Goal: Task Accomplishment & Management: Manage account settings

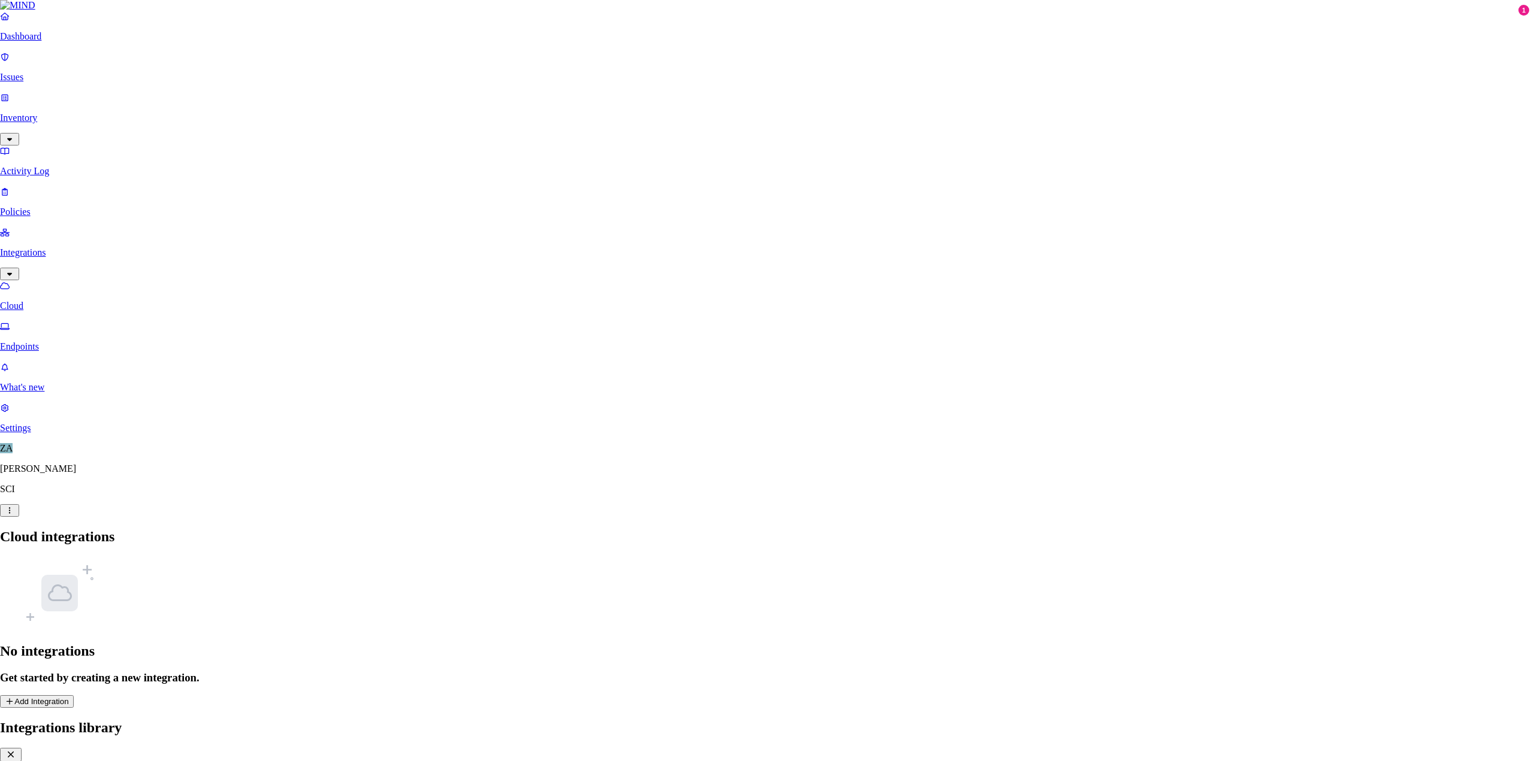
click at [17, 750] on icon "button" at bounding box center [11, 755] width 12 height 10
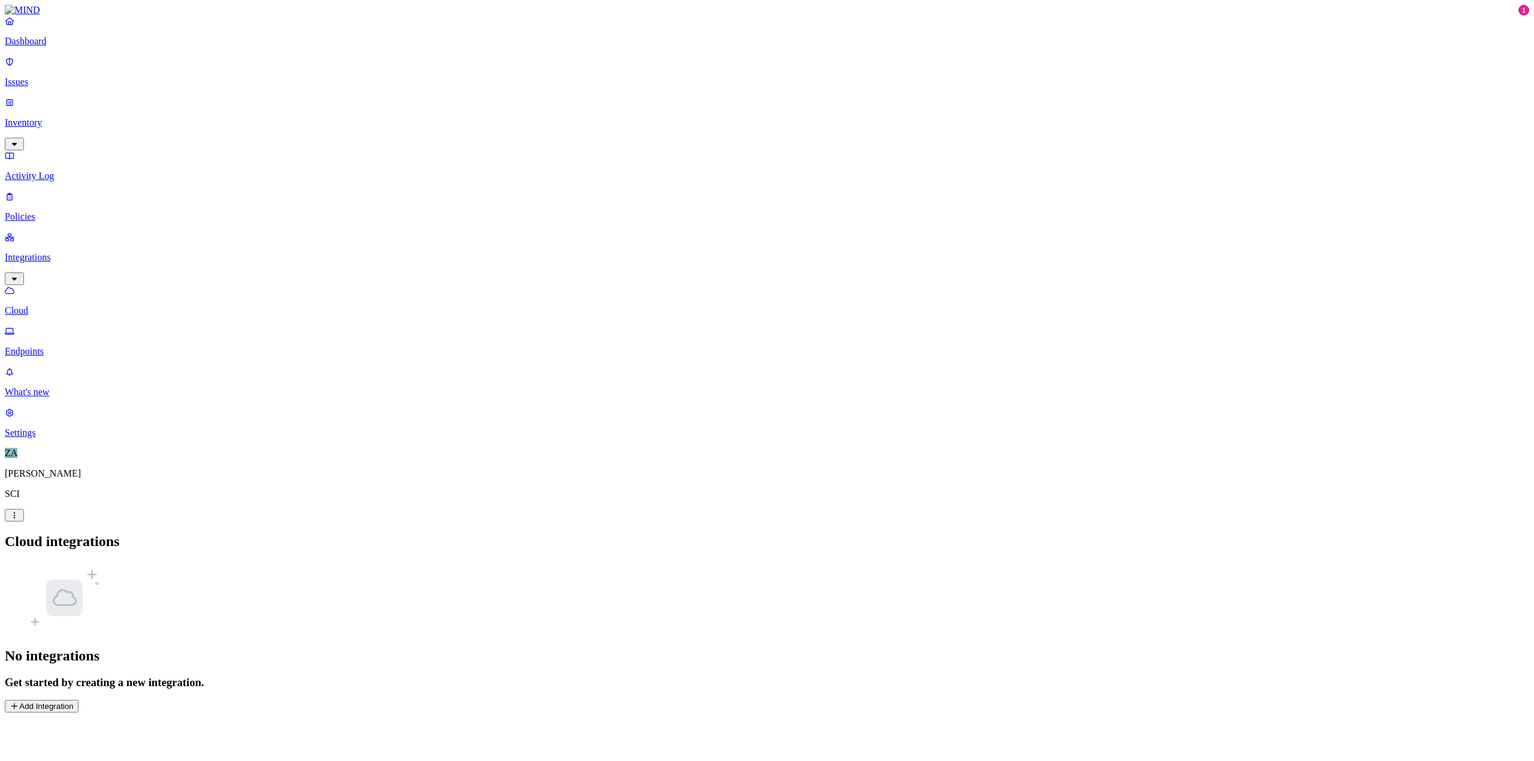
click at [32, 500] on p "SCI" at bounding box center [767, 494] width 1524 height 11
click at [17, 458] on span "ZA" at bounding box center [11, 453] width 13 height 10
click at [114, 718] on html "Dashboard Issues Inventory Activity Log Policies Integrations Cloud Endpoints W…" at bounding box center [767, 359] width 1534 height 718
click at [86, 443] on html "Dashboard Issues Inventory Activity Log Policies Integrations Cloud Endpoints W…" at bounding box center [767, 359] width 1534 height 718
click at [16, 16] on img at bounding box center [22, 10] width 35 height 11
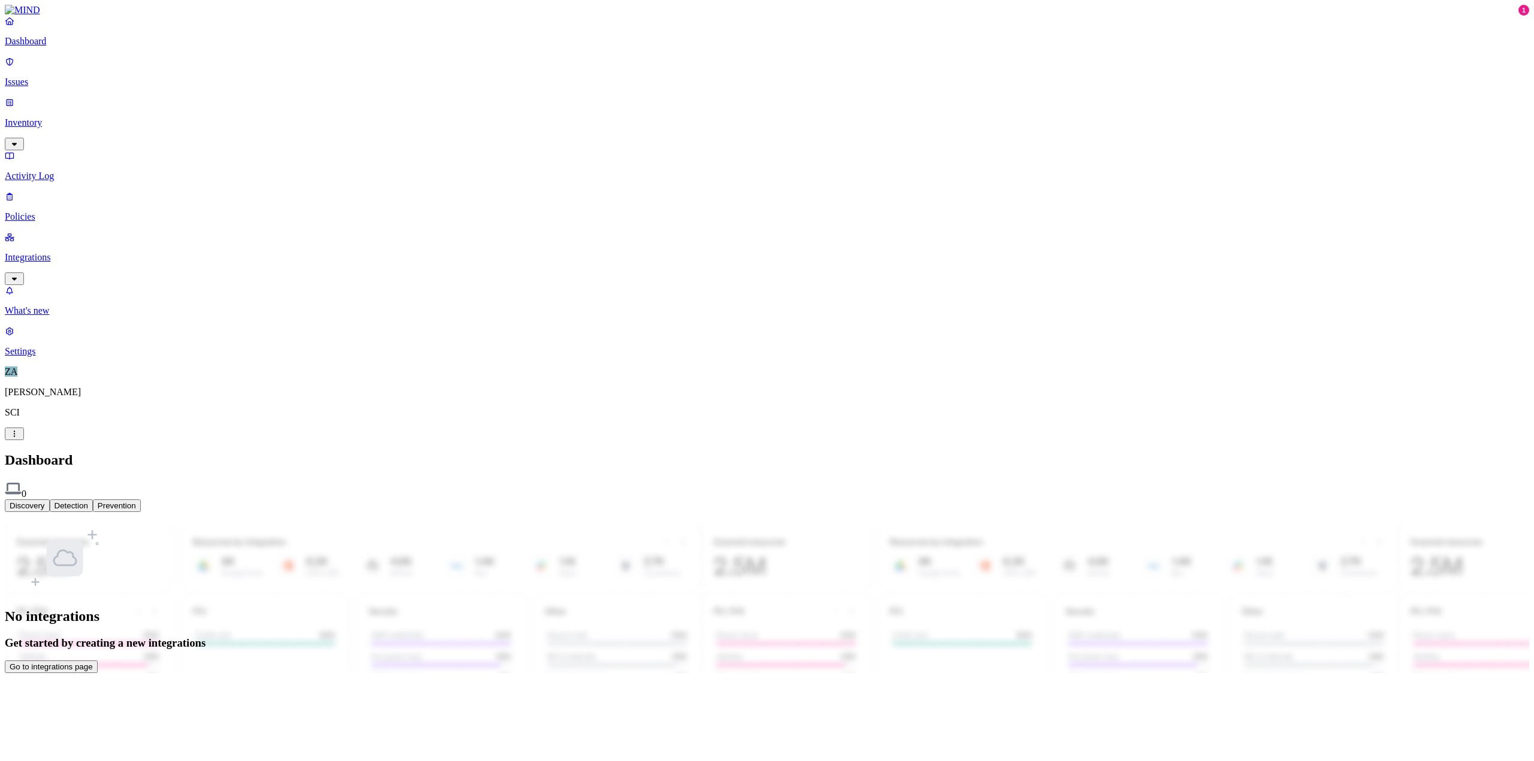
click at [39, 357] on p "Settings" at bounding box center [767, 351] width 1524 height 11
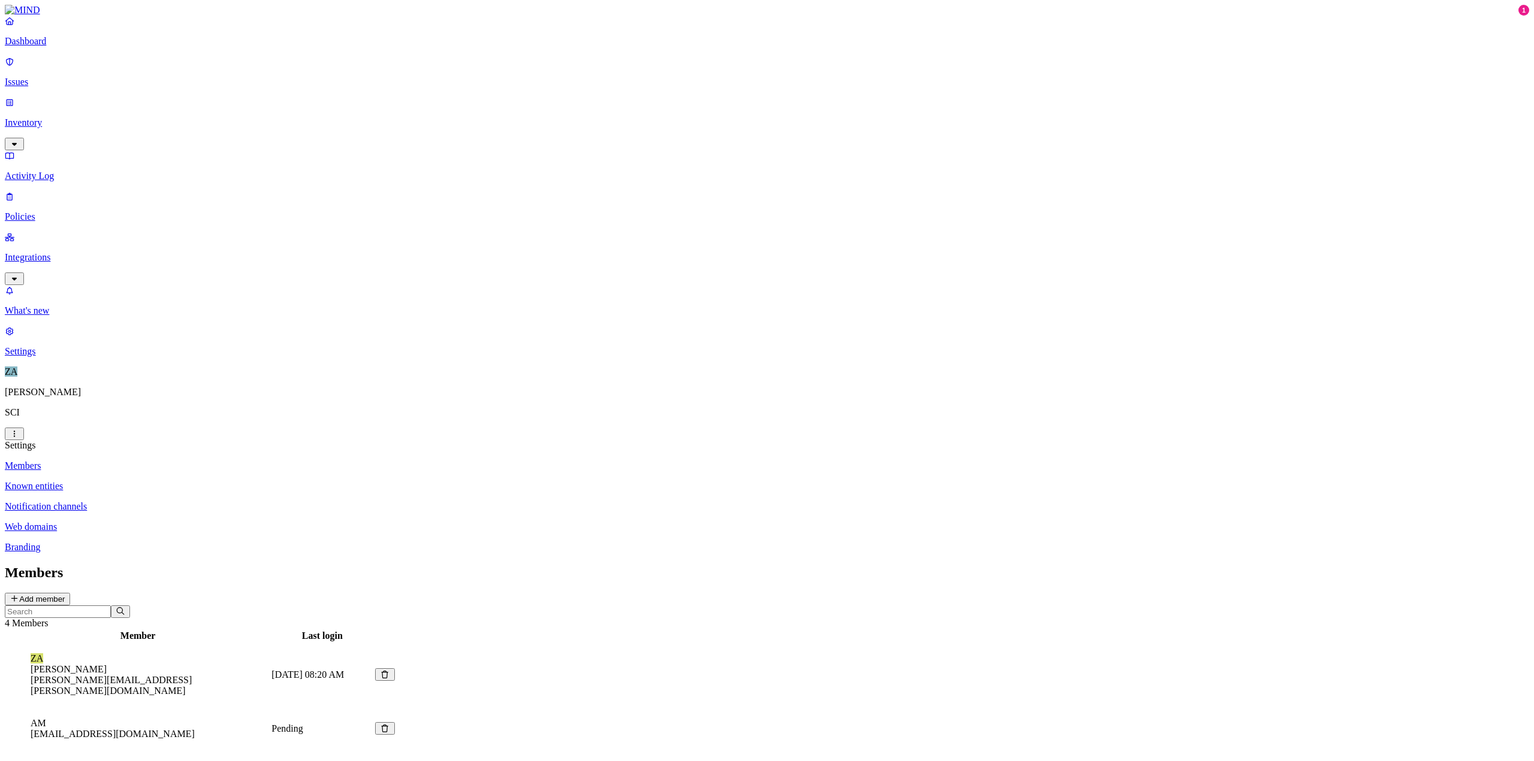
click at [70, 593] on button "Add member" at bounding box center [37, 599] width 65 height 13
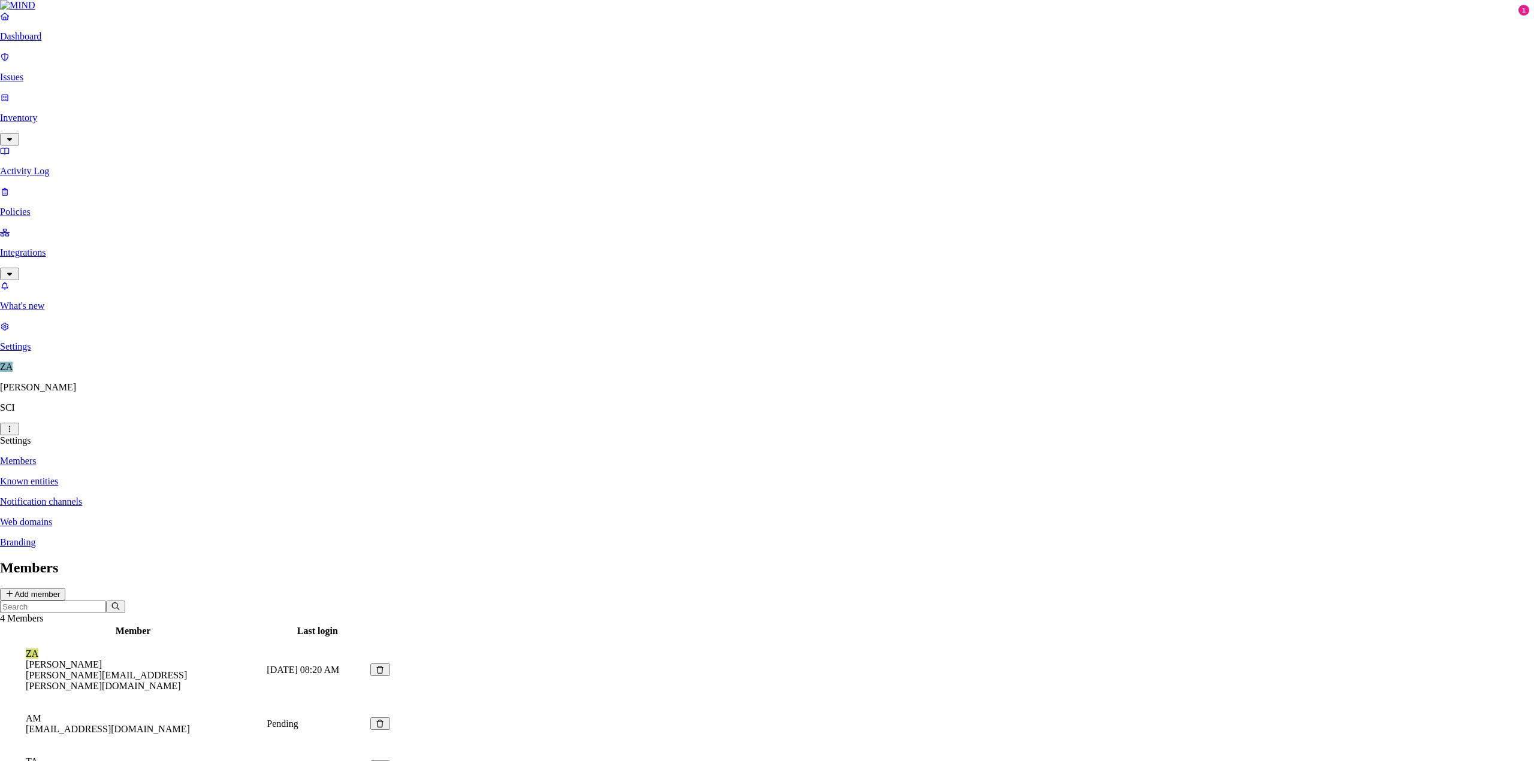
paste input "[PERSON_NAME][EMAIL_ADDRESS][PERSON_NAME][DOMAIN_NAME]"
type input "[PERSON_NAME][EMAIL_ADDRESS][PERSON_NAME][DOMAIN_NAME]"
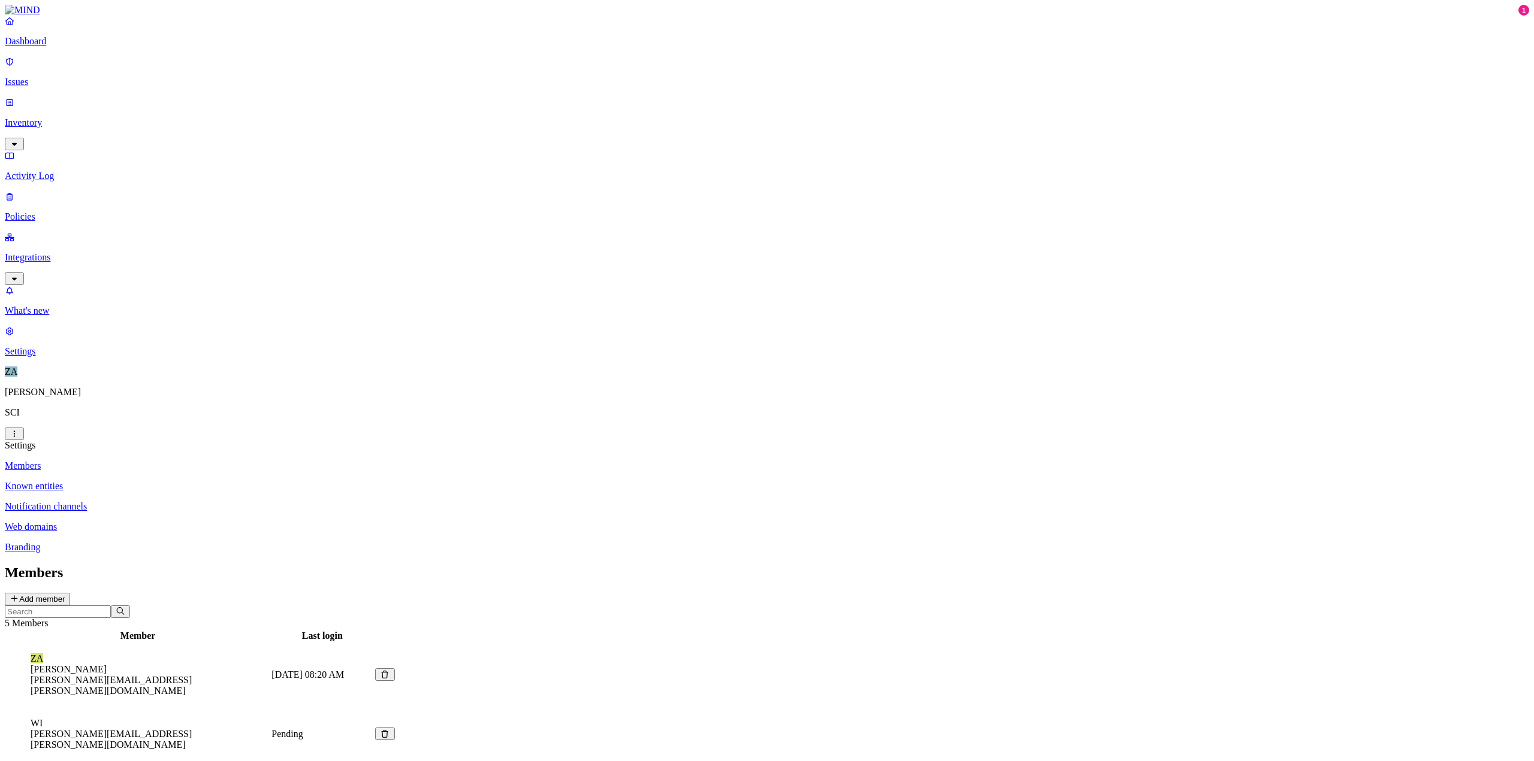
click at [176, 481] on p "Known entities" at bounding box center [767, 486] width 1524 height 11
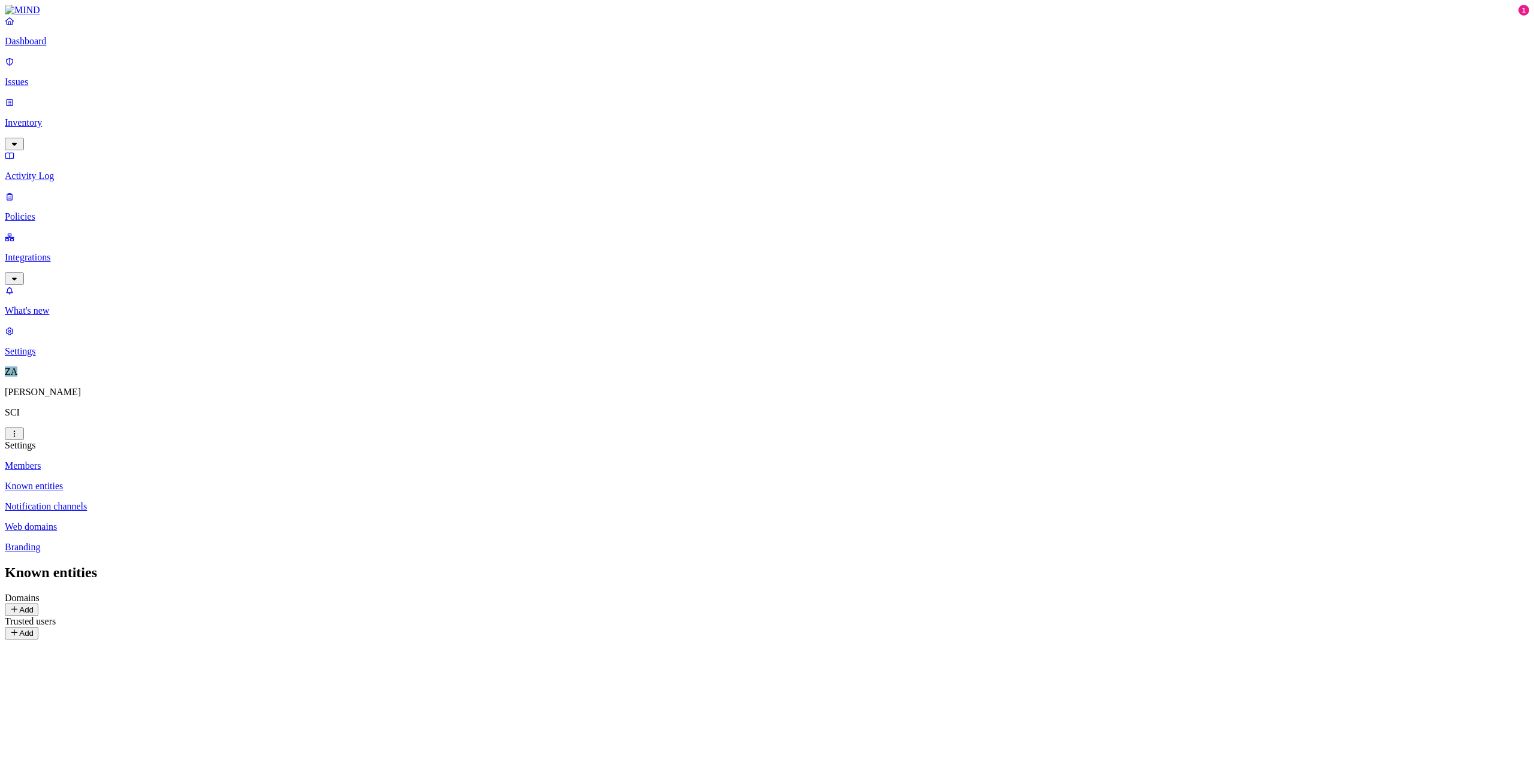
click at [175, 501] on p "Notification channels" at bounding box center [767, 506] width 1524 height 11
click at [173, 522] on p "Web domains" at bounding box center [767, 527] width 1524 height 11
click at [60, 647] on div "12 Domains" at bounding box center [35, 651] width 50 height 9
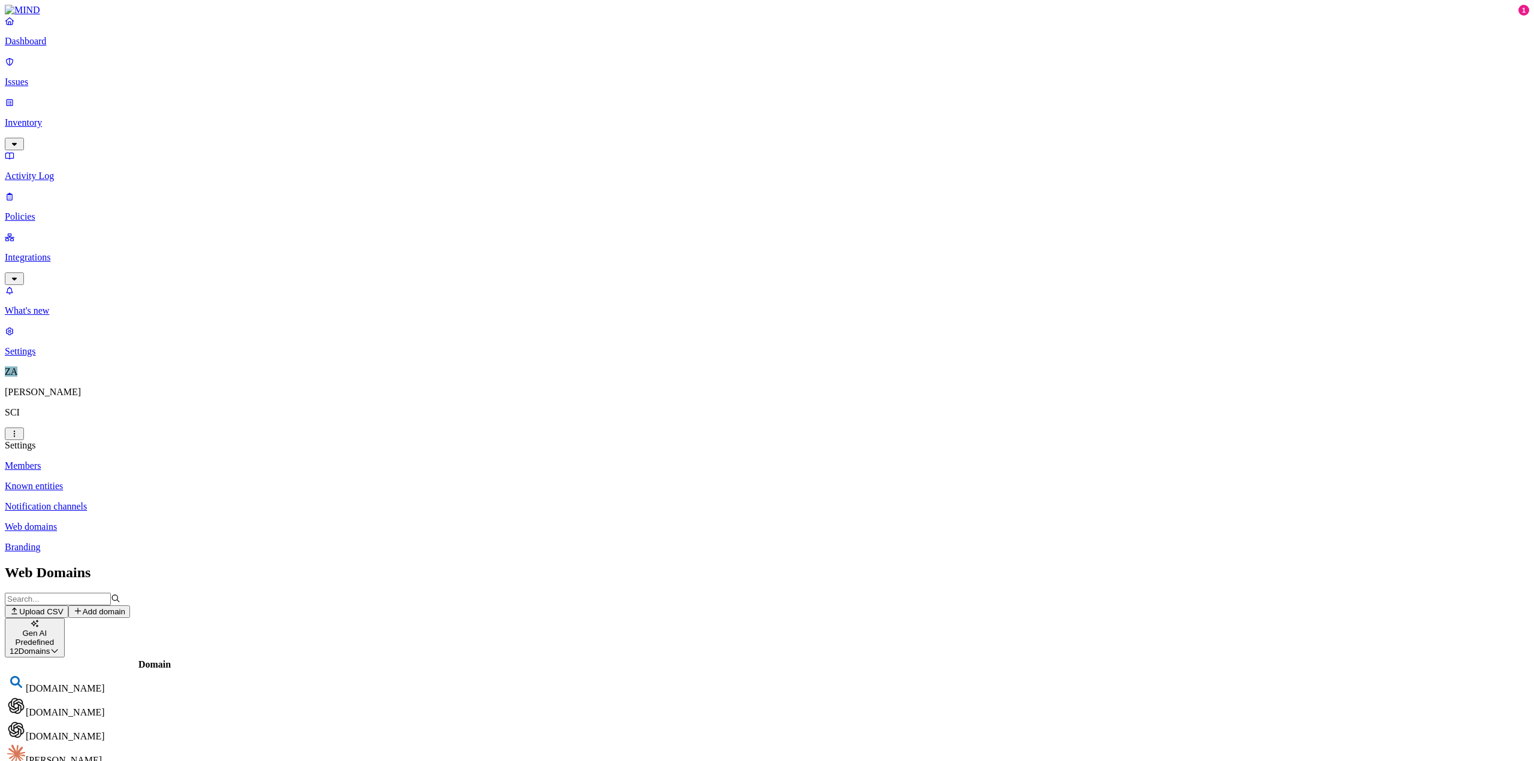
click at [165, 542] on p "Branding" at bounding box center [767, 547] width 1524 height 11
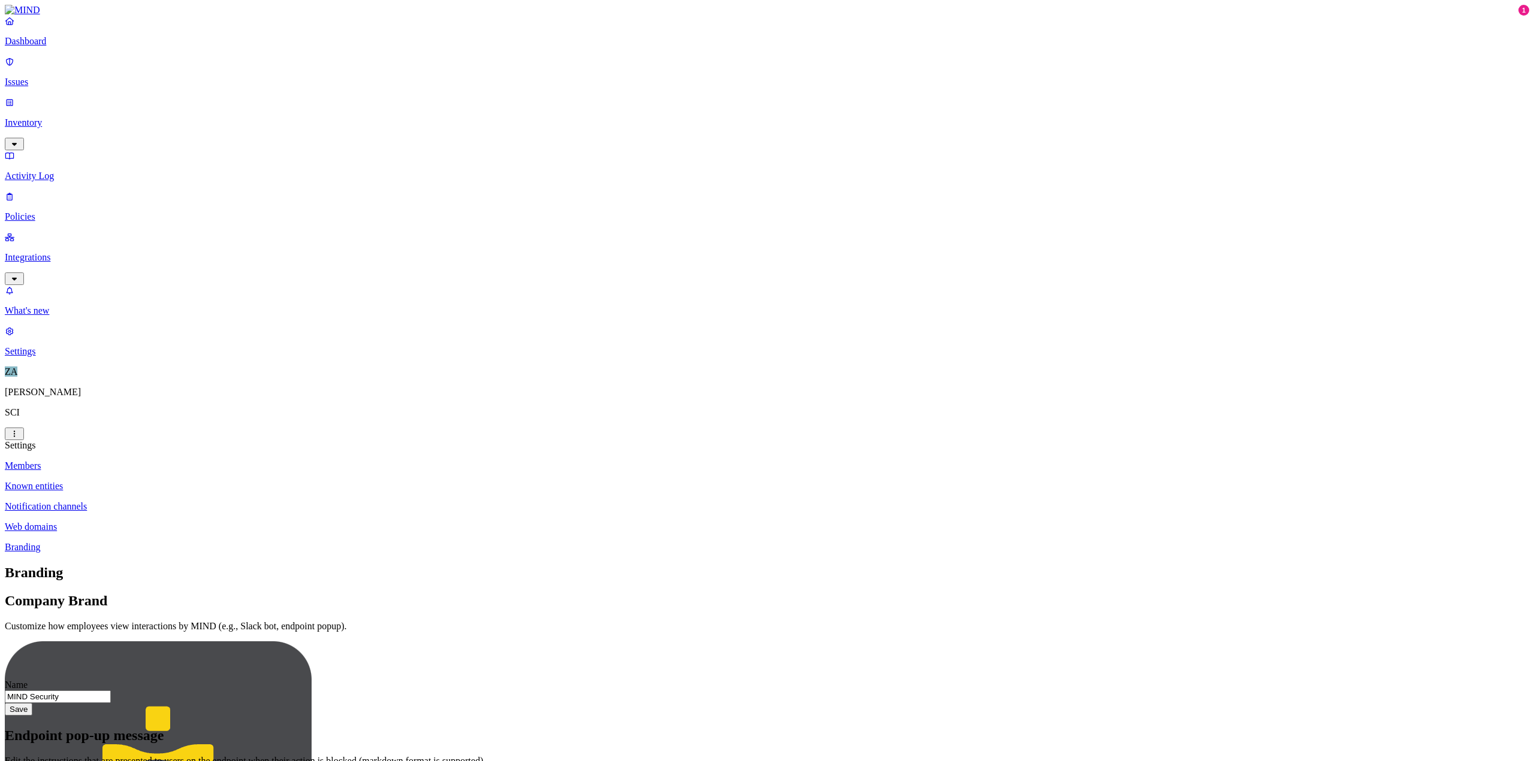
click at [167, 501] on p "Notification channels" at bounding box center [767, 506] width 1524 height 11
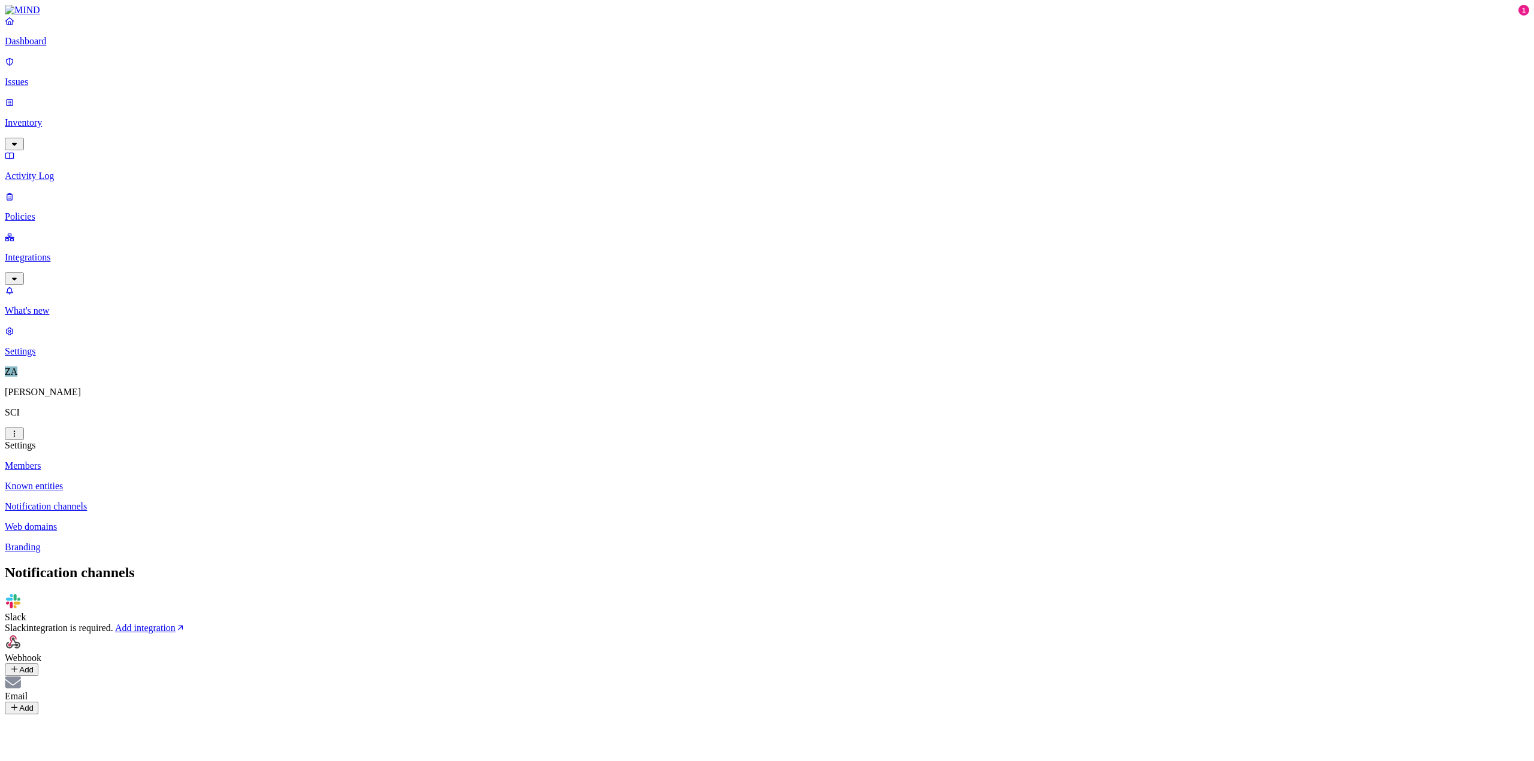
click at [38, 702] on button "Add" at bounding box center [22, 708] width 34 height 13
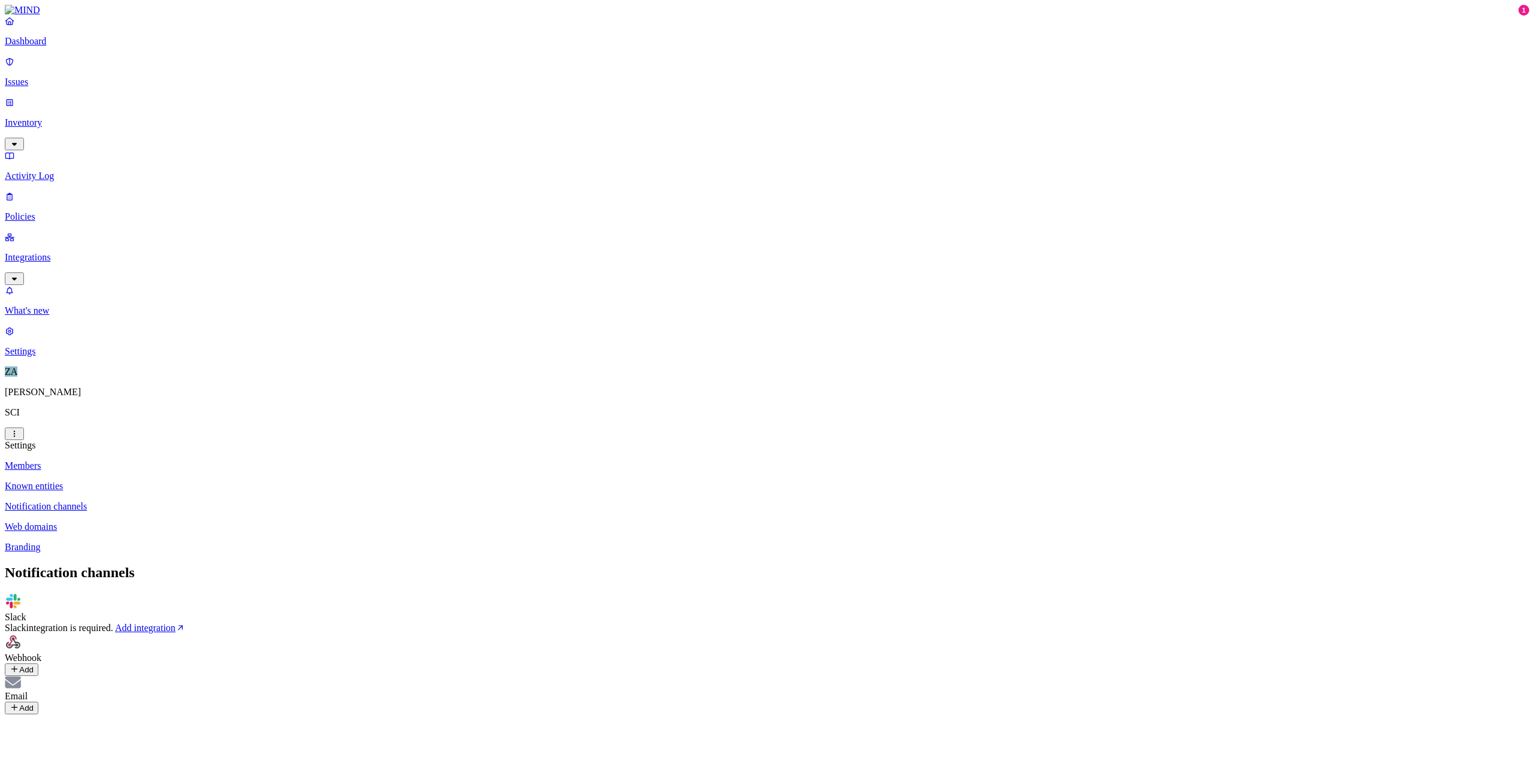
click at [153, 481] on link "Known entities" at bounding box center [767, 486] width 1524 height 11
click at [38, 604] on button "Add" at bounding box center [22, 610] width 34 height 13
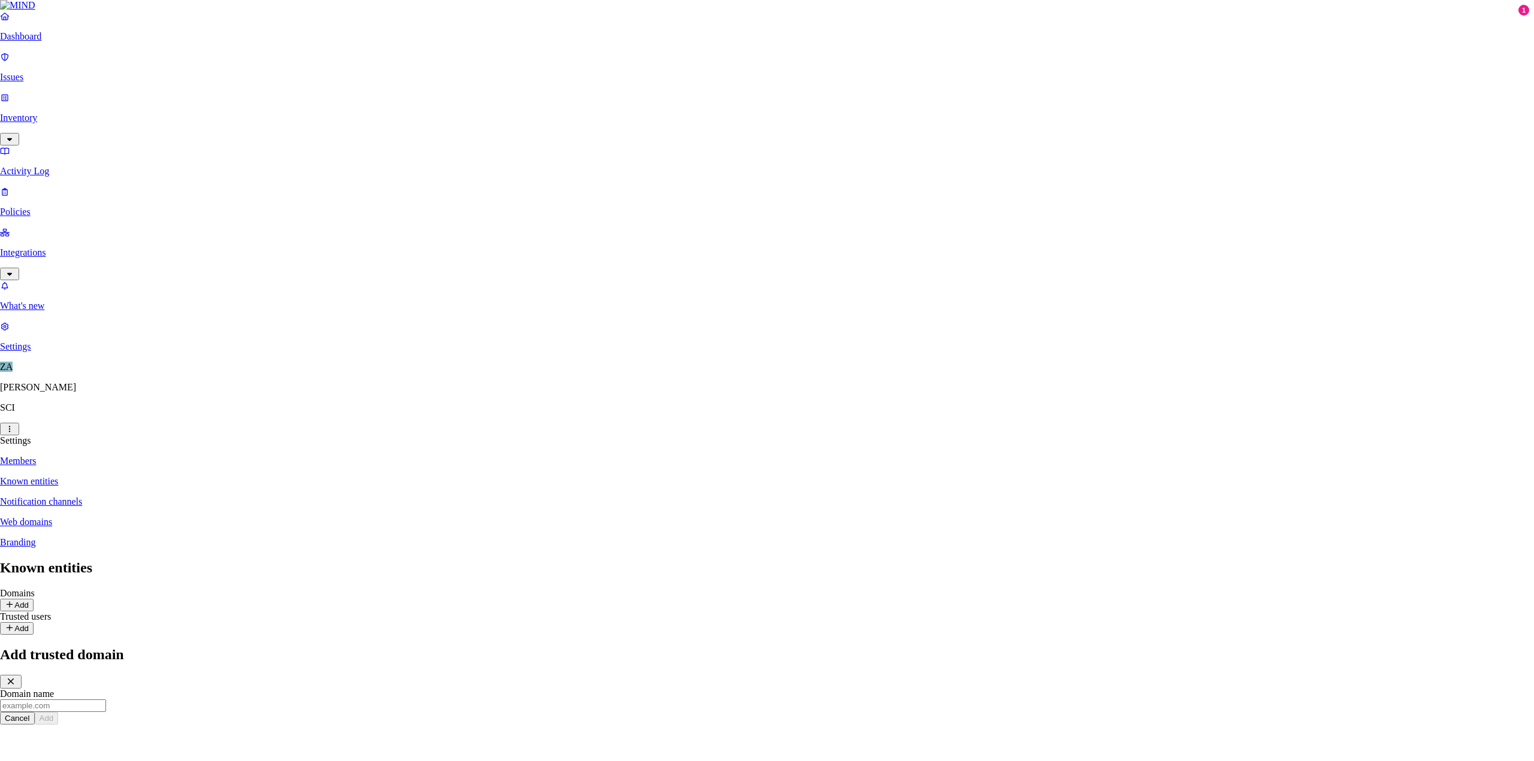
click at [14, 679] on icon "button" at bounding box center [11, 682] width 6 height 6
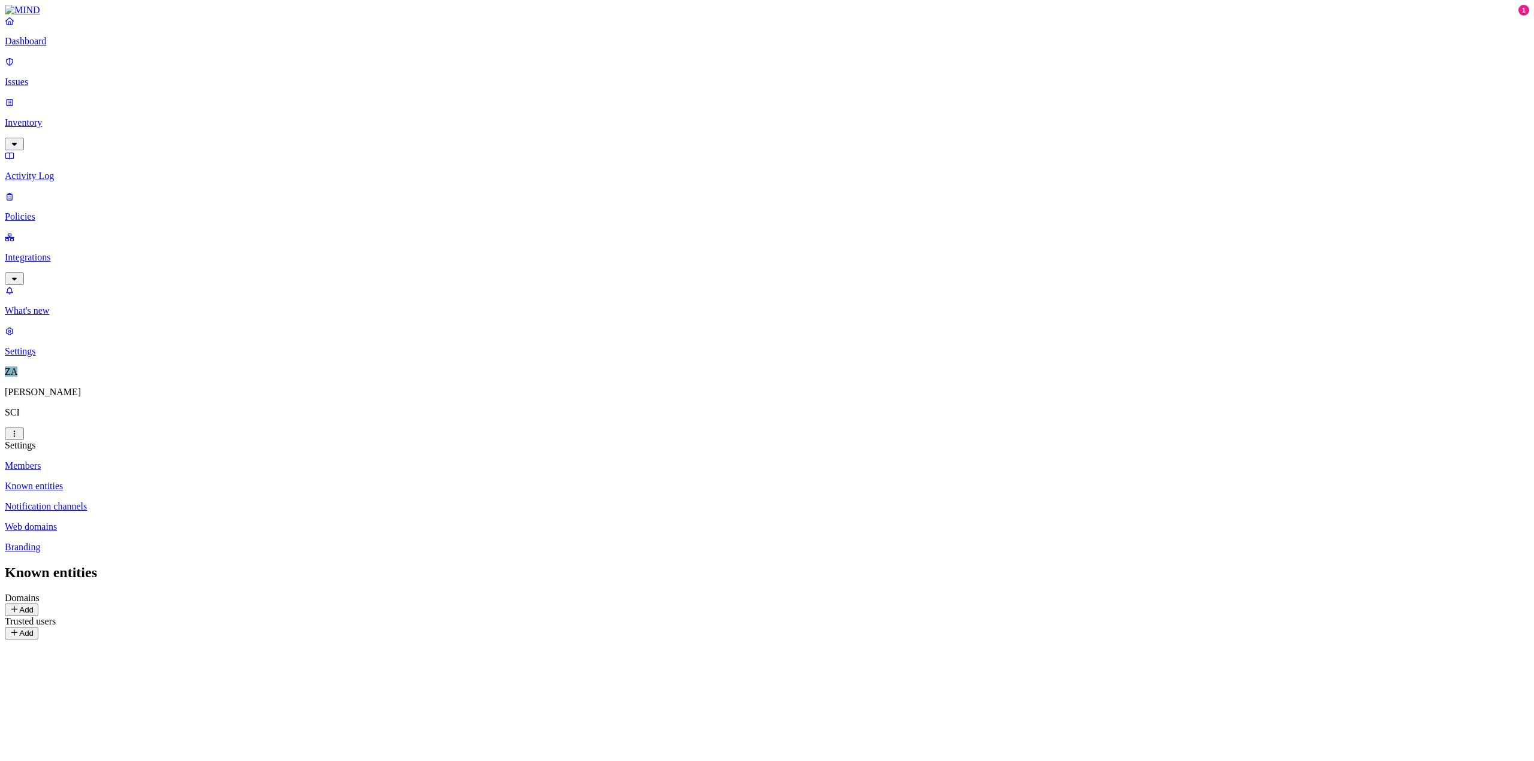
click at [19, 629] on icon at bounding box center [15, 633] width 10 height 8
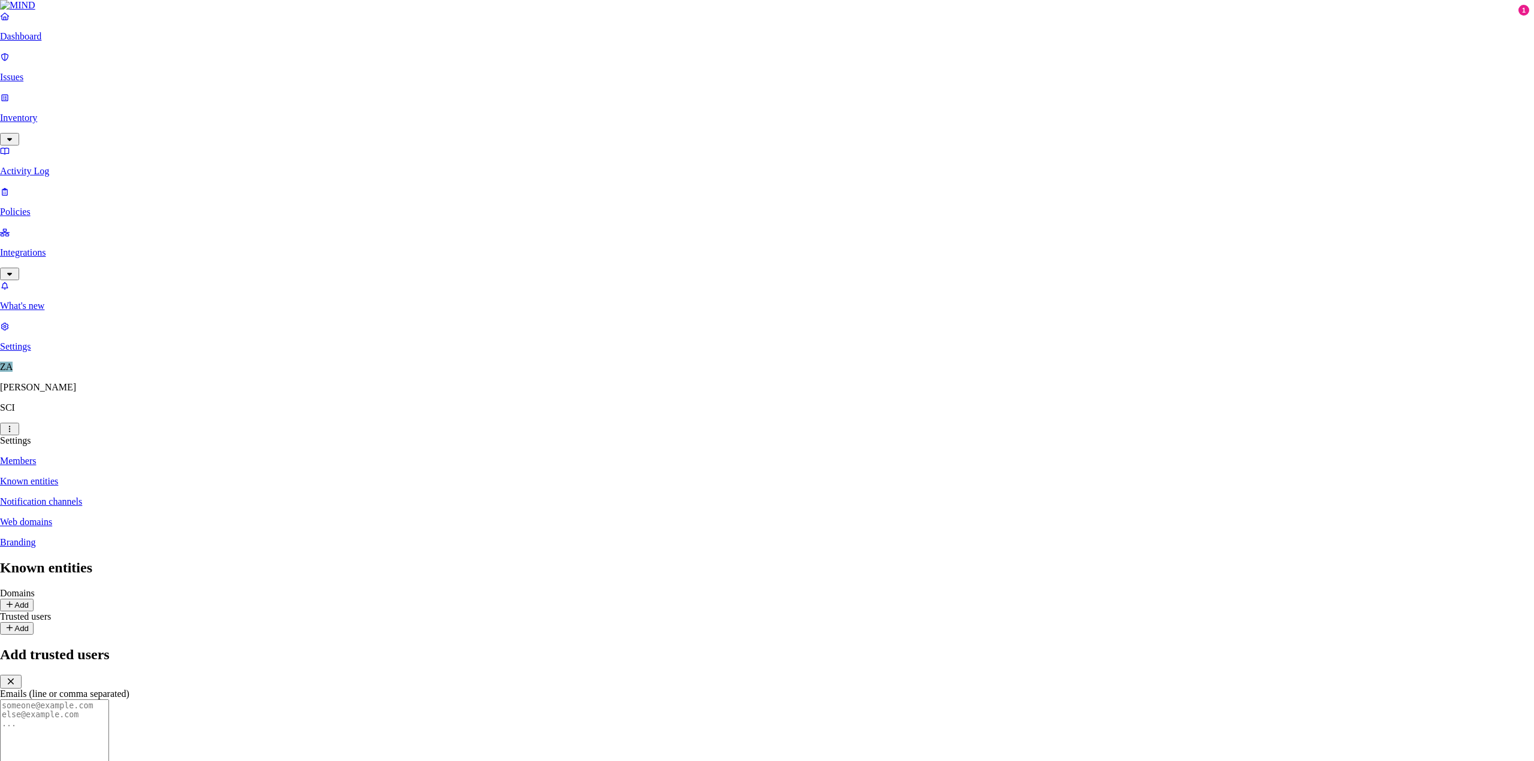
click at [17, 677] on icon "button" at bounding box center [11, 682] width 12 height 10
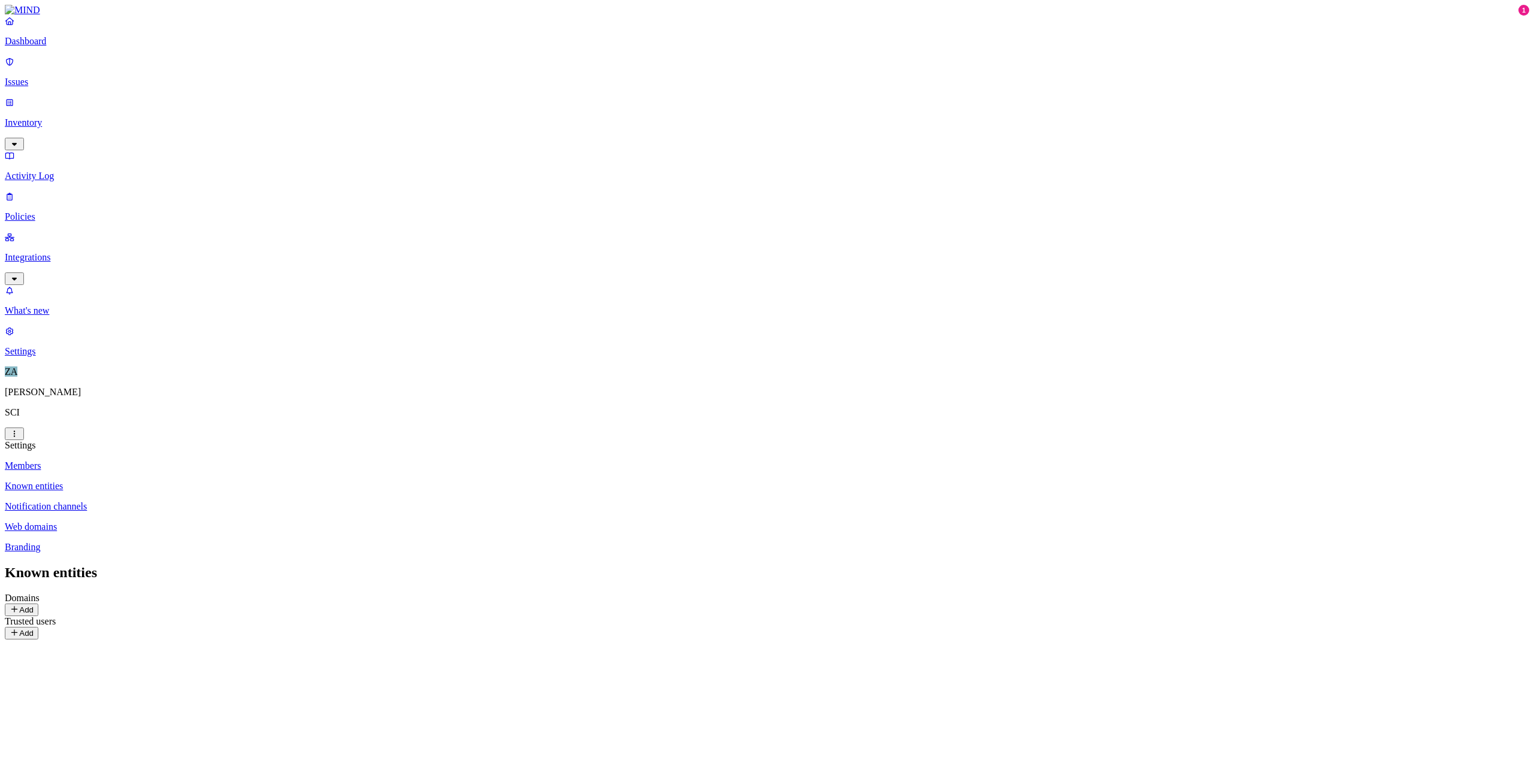
click at [149, 461] on p "Members" at bounding box center [767, 466] width 1524 height 11
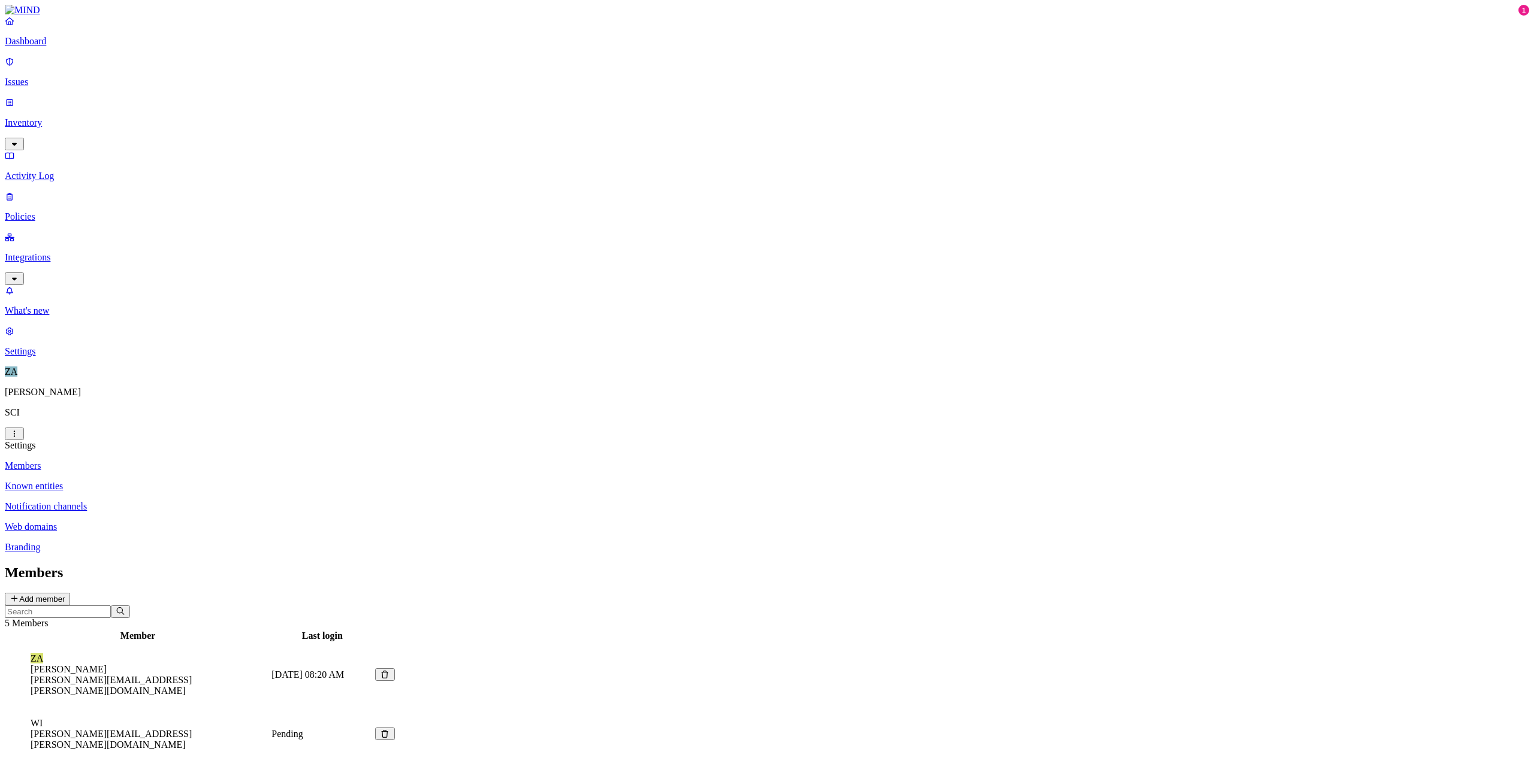
click at [46, 117] on p "Inventory" at bounding box center [767, 122] width 1524 height 11
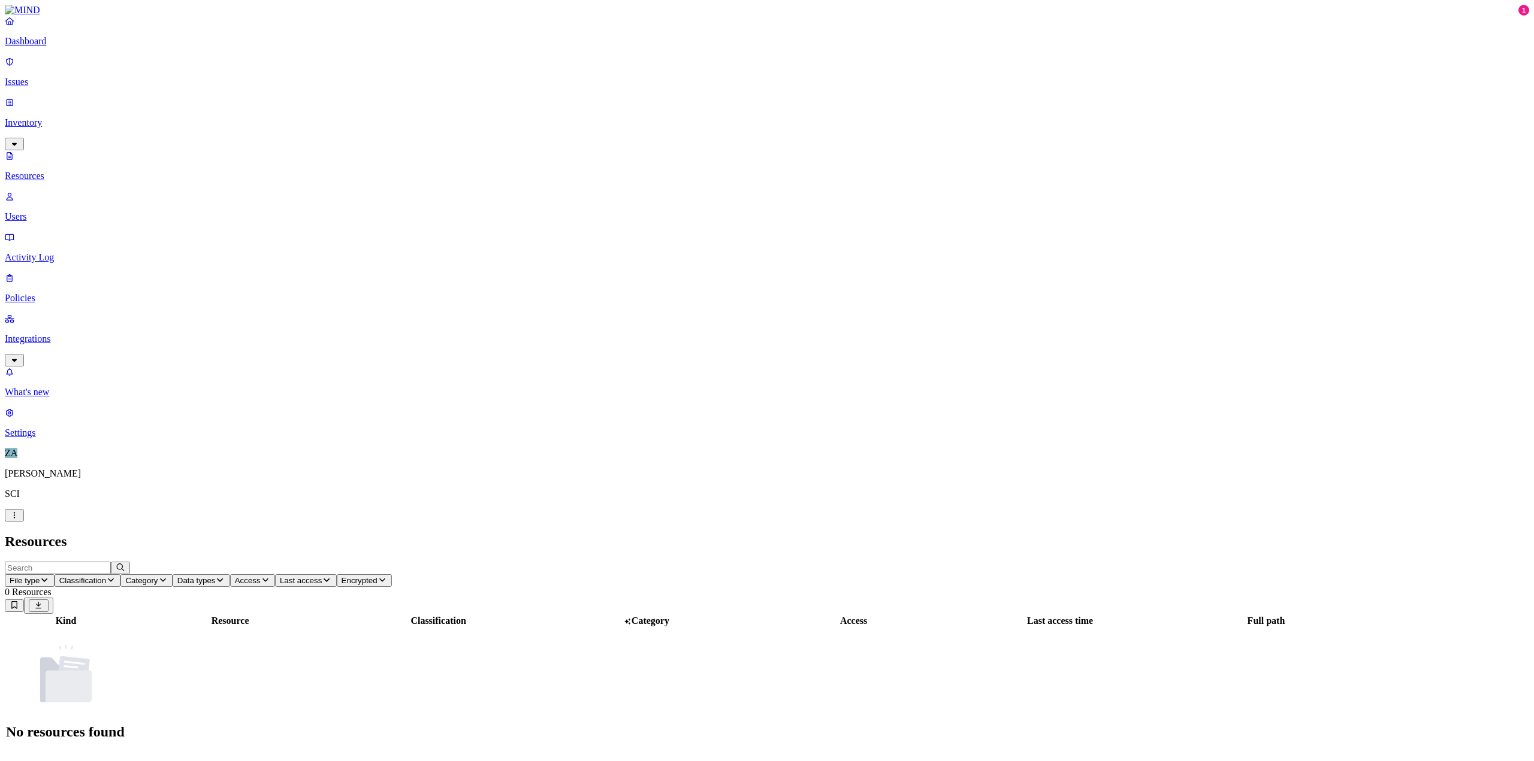
click at [52, 211] on p "Users" at bounding box center [767, 216] width 1524 height 11
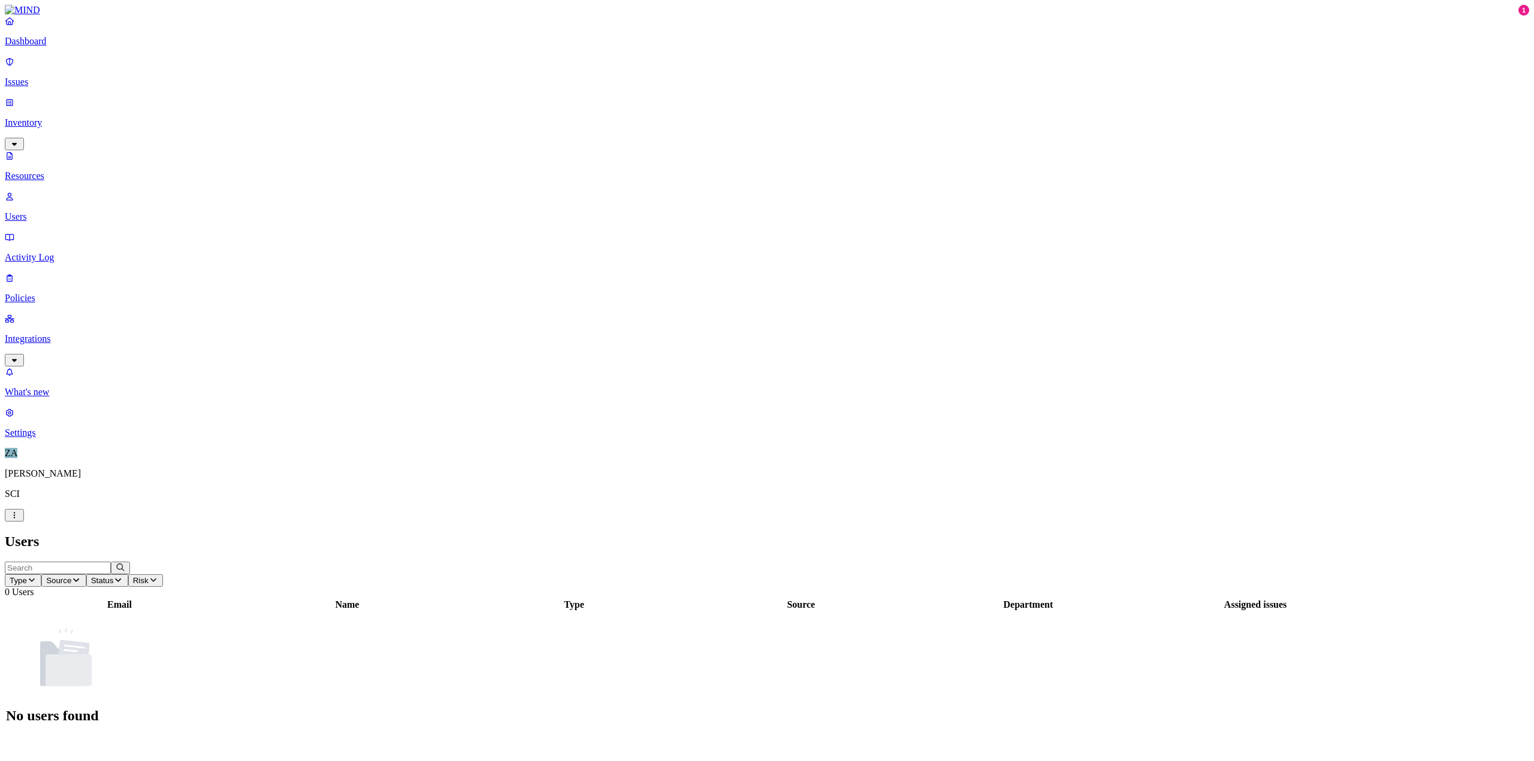
click at [48, 293] on p "Policies" at bounding box center [767, 298] width 1524 height 11
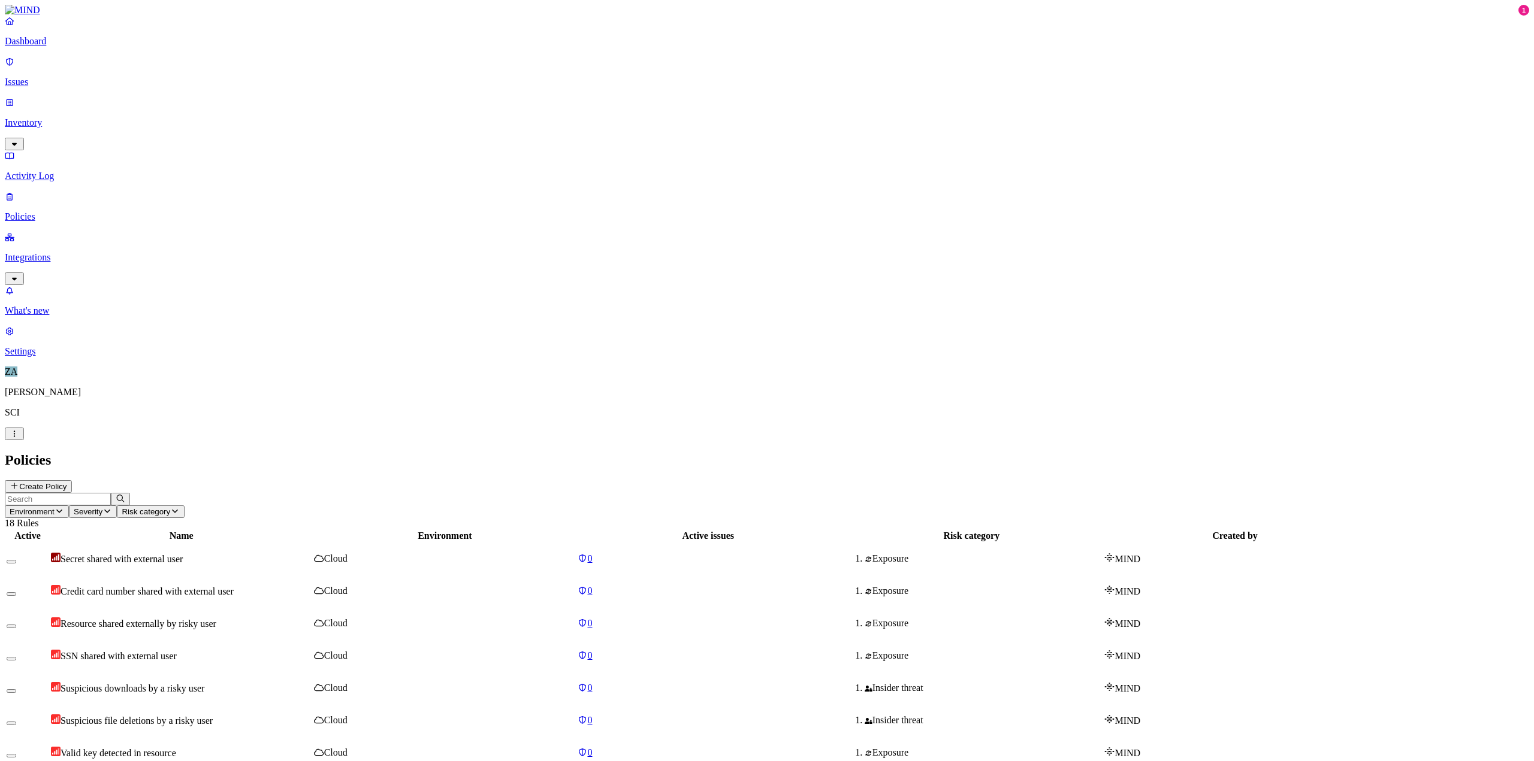
click at [72, 480] on button "Create Policy" at bounding box center [38, 486] width 67 height 13
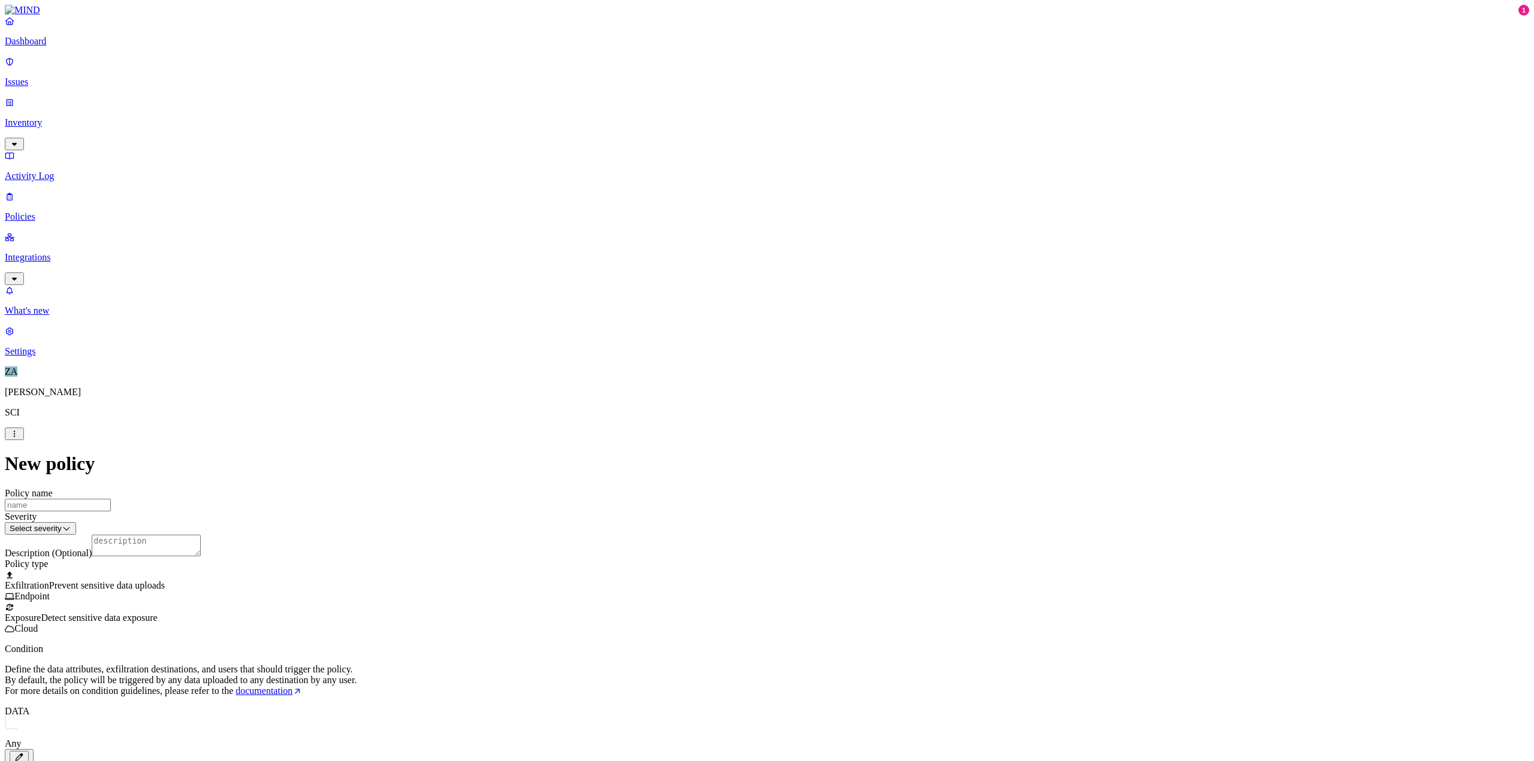
click at [700, 162] on html "Dashboard Issues Inventory Activity Log Policies Integrations What's new 1 Sett…" at bounding box center [767, 569] width 1534 height 1139
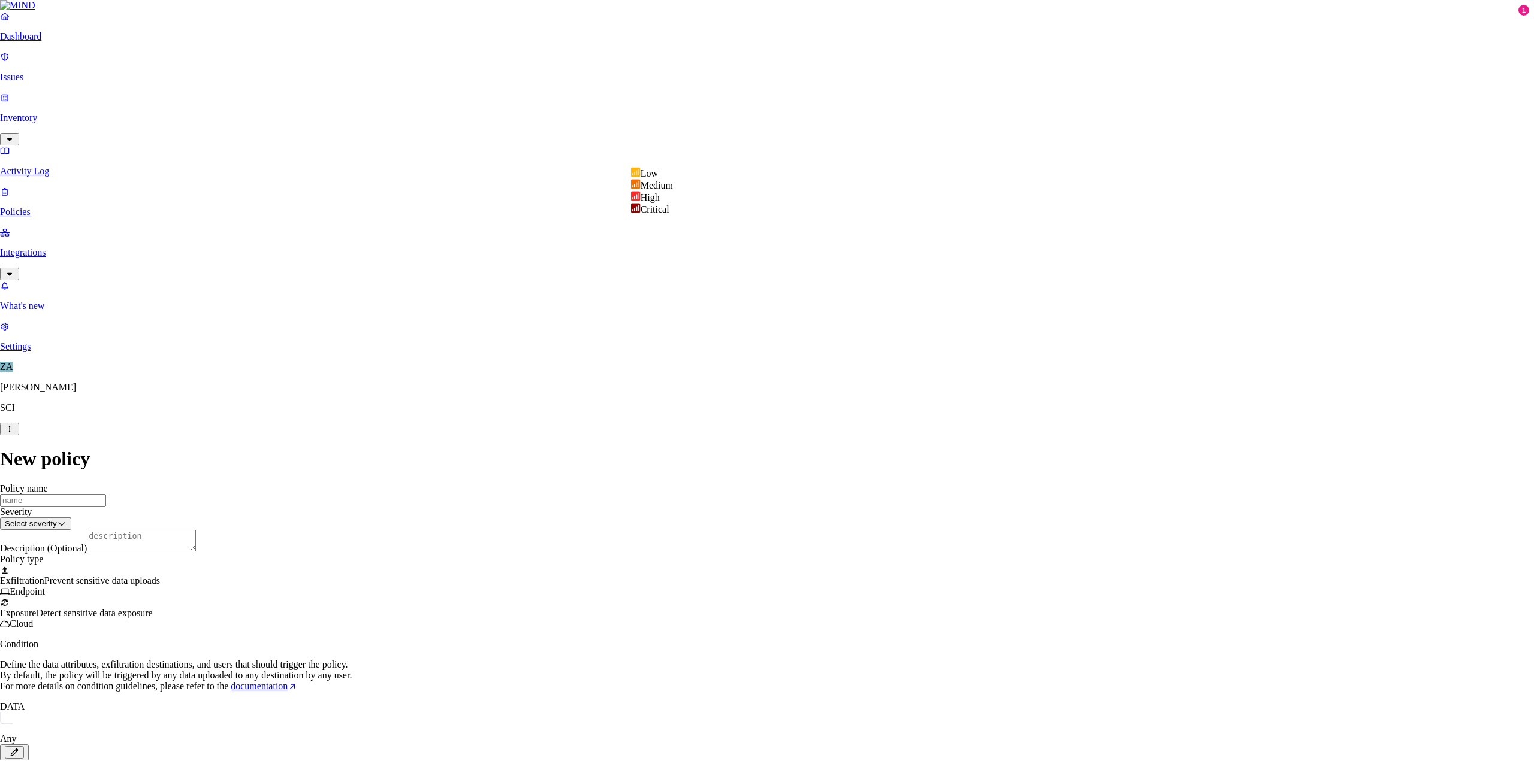
click at [700, 162] on html "Dashboard Issues Inventory Activity Log Policies Integrations What's new 1 Sett…" at bounding box center [767, 567] width 1534 height 1135
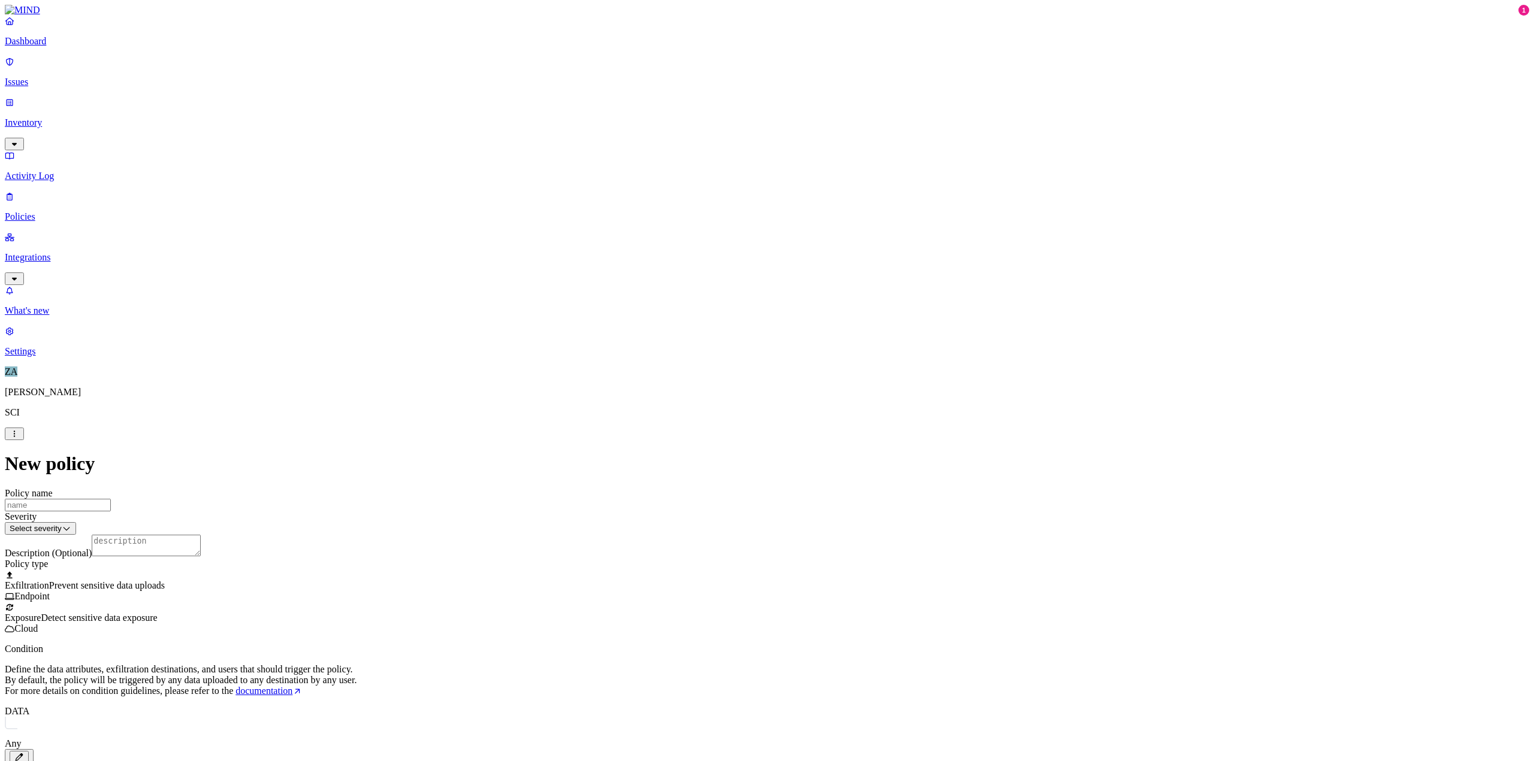
click at [29, 751] on button "button" at bounding box center [19, 757] width 19 height 13
click at [708, 362] on label "Classification" at bounding box center [702, 357] width 53 height 10
click at [686, 406] on button "button" at bounding box center [681, 405] width 10 height 4
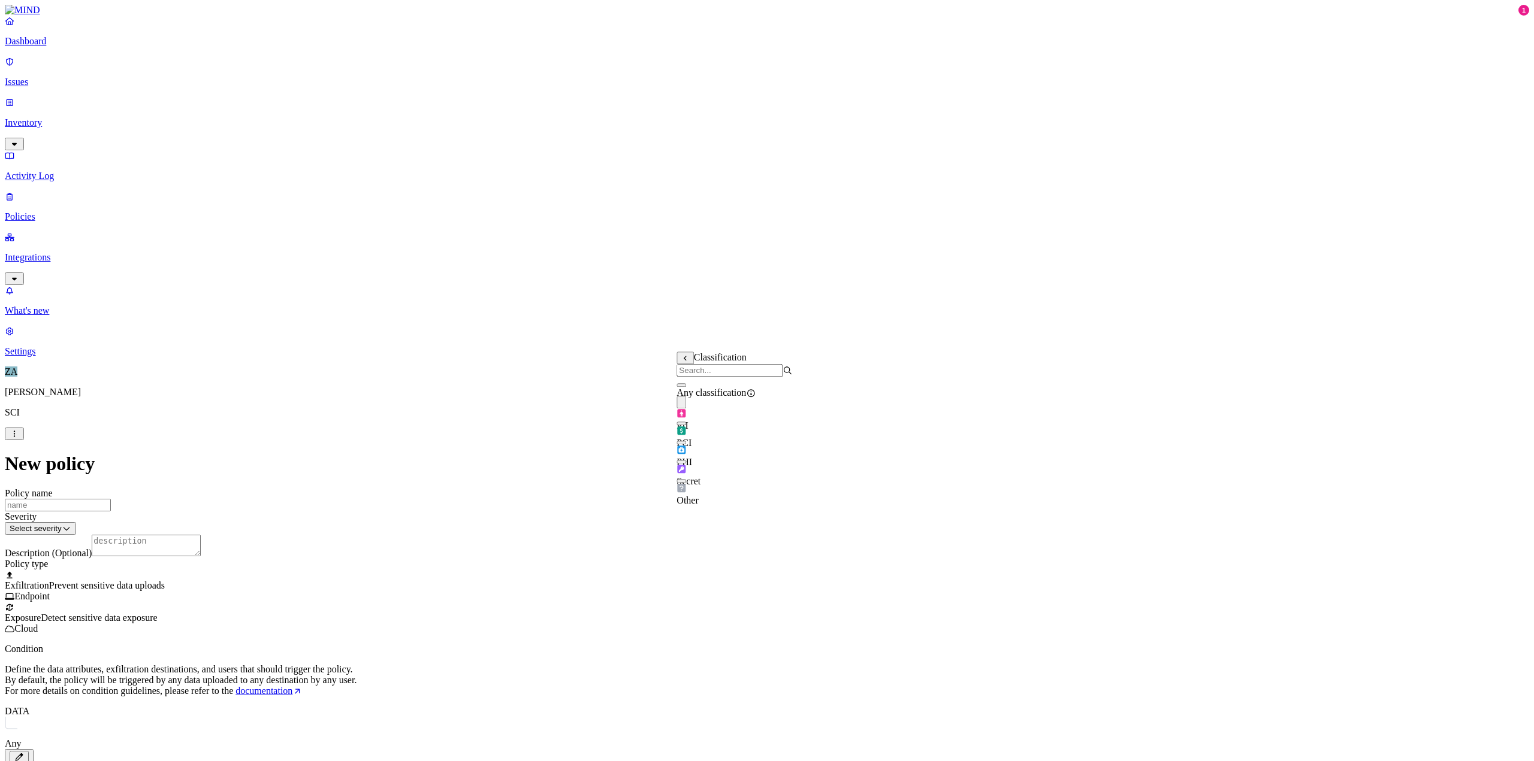
drag, startPoint x: 691, startPoint y: 439, endPoint x: 588, endPoint y: 402, distance: 109.5
click at [598, 414] on body "Dashboard Issues Inventory Activity Log Policies Integrations What's new 1 Sett…" at bounding box center [767, 567] width 1524 height 1125
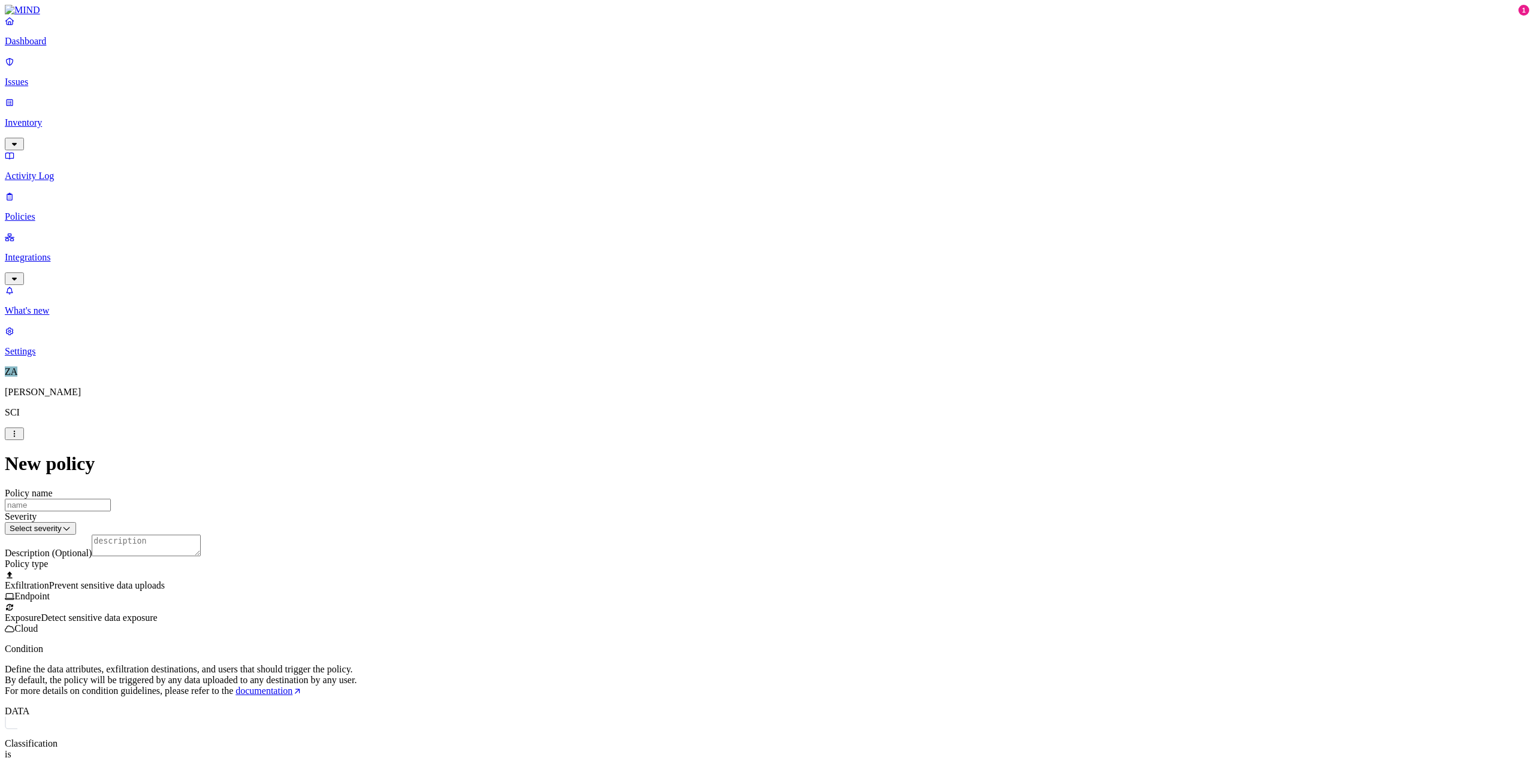
scroll to position [359, 0]
click at [630, 602] on div at bounding box center [767, 602] width 1524 height 0
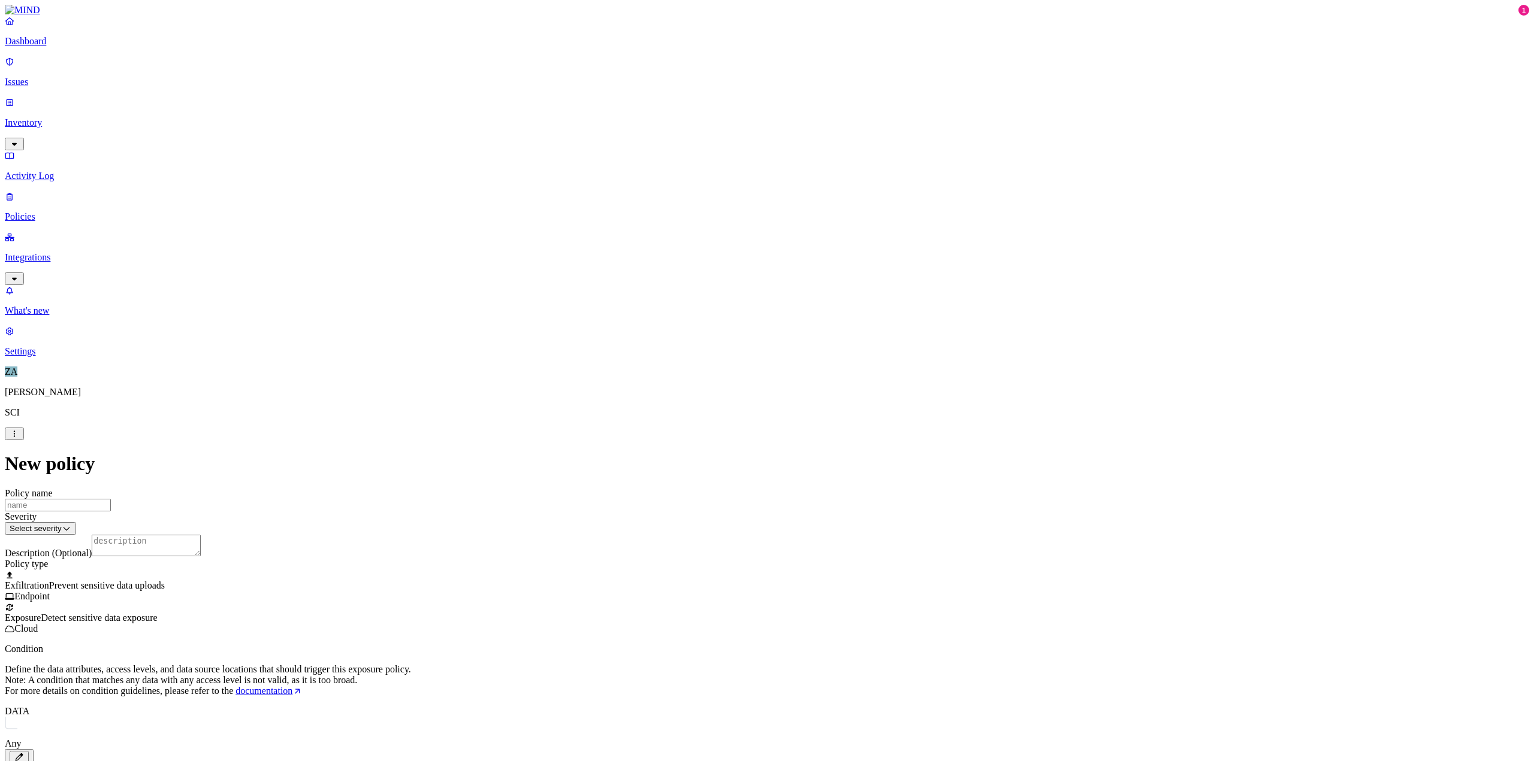
click at [24, 754] on icon "button" at bounding box center [19, 758] width 10 height 8
click at [701, 422] on label "Classification" at bounding box center [702, 417] width 53 height 10
click at [686, 466] on button "button" at bounding box center [681, 464] width 10 height 4
click at [621, 474] on div "New policy Policy name Severity Select severity Low Medium High Critical Descri…" at bounding box center [767, 737] width 1524 height 568
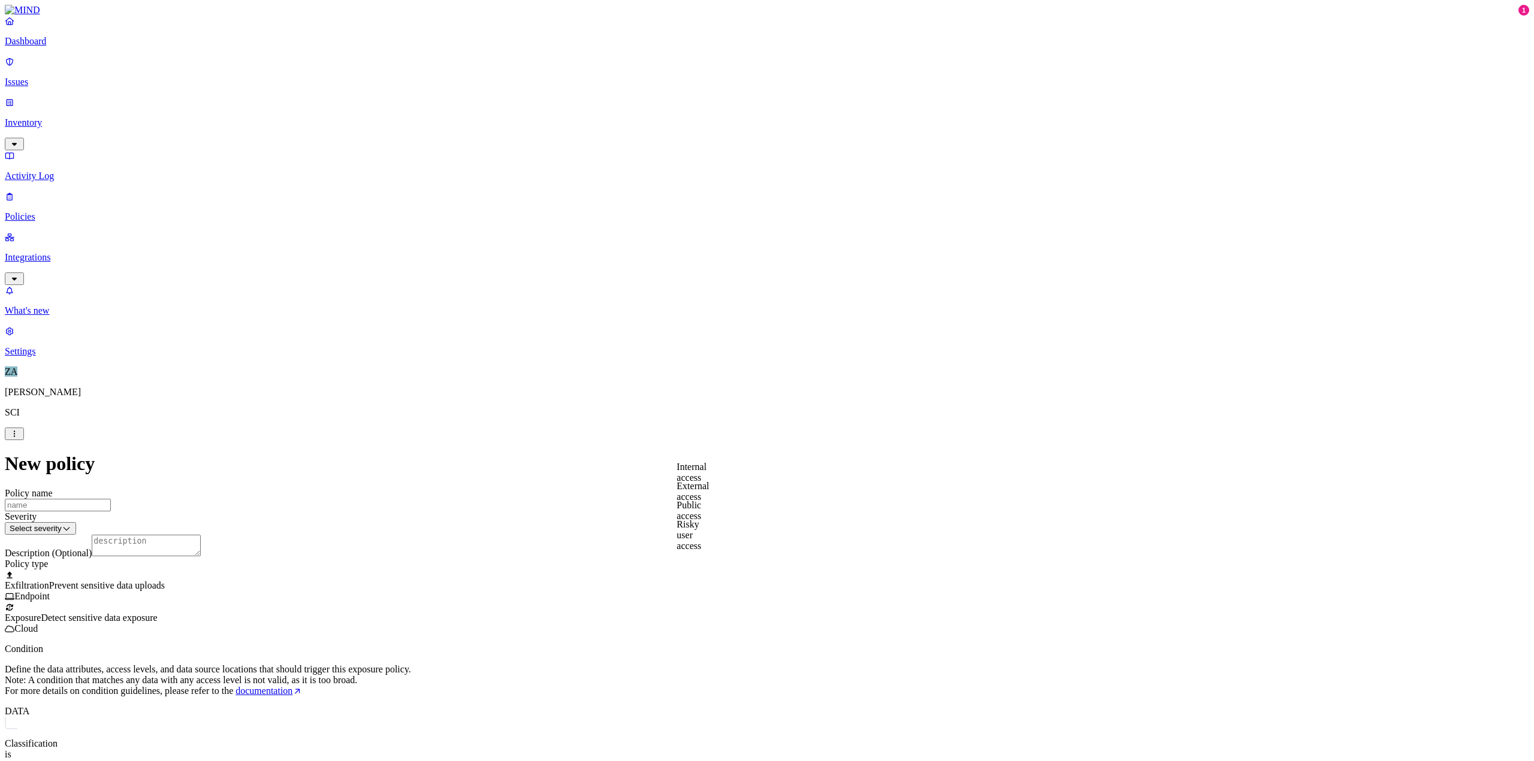
click at [585, 453] on div "New policy Policy name Severity Select severity Low Medium High Critical Descri…" at bounding box center [767, 754] width 1524 height 602
click at [700, 525] on label "Application type" at bounding box center [699, 522] width 46 height 21
click at [700, 519] on span "Application type" at bounding box center [726, 518] width 64 height 10
click at [706, 525] on div at bounding box center [716, 525] width 81 height 0
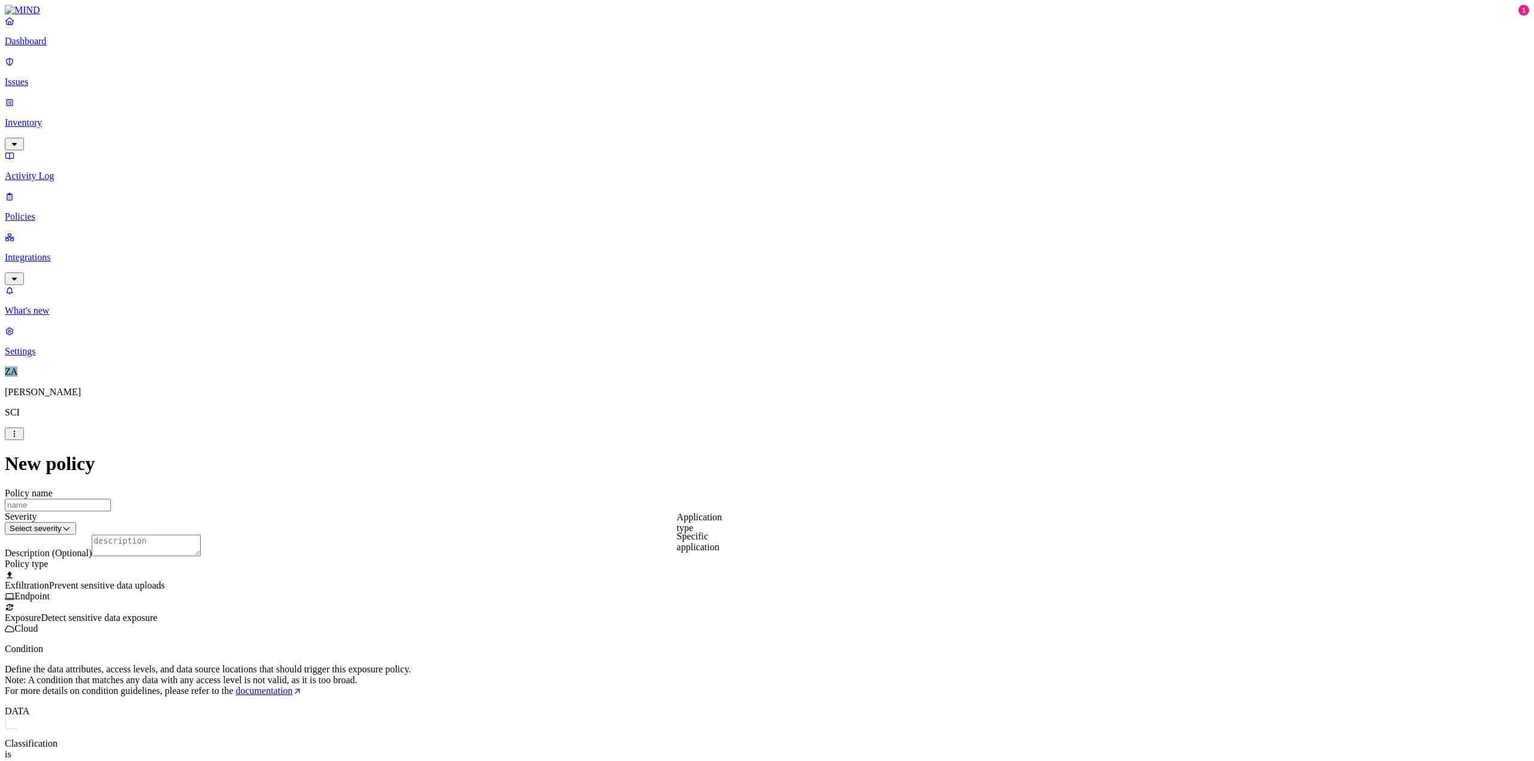
drag, startPoint x: 563, startPoint y: 504, endPoint x: 549, endPoint y: 424, distance: 80.9
click at [561, 498] on div "New policy Policy name Severity Select severity Low Medium High Critical Descri…" at bounding box center [767, 754] width 1524 height 602
click at [703, 475] on label "Specific application" at bounding box center [697, 476] width 43 height 21
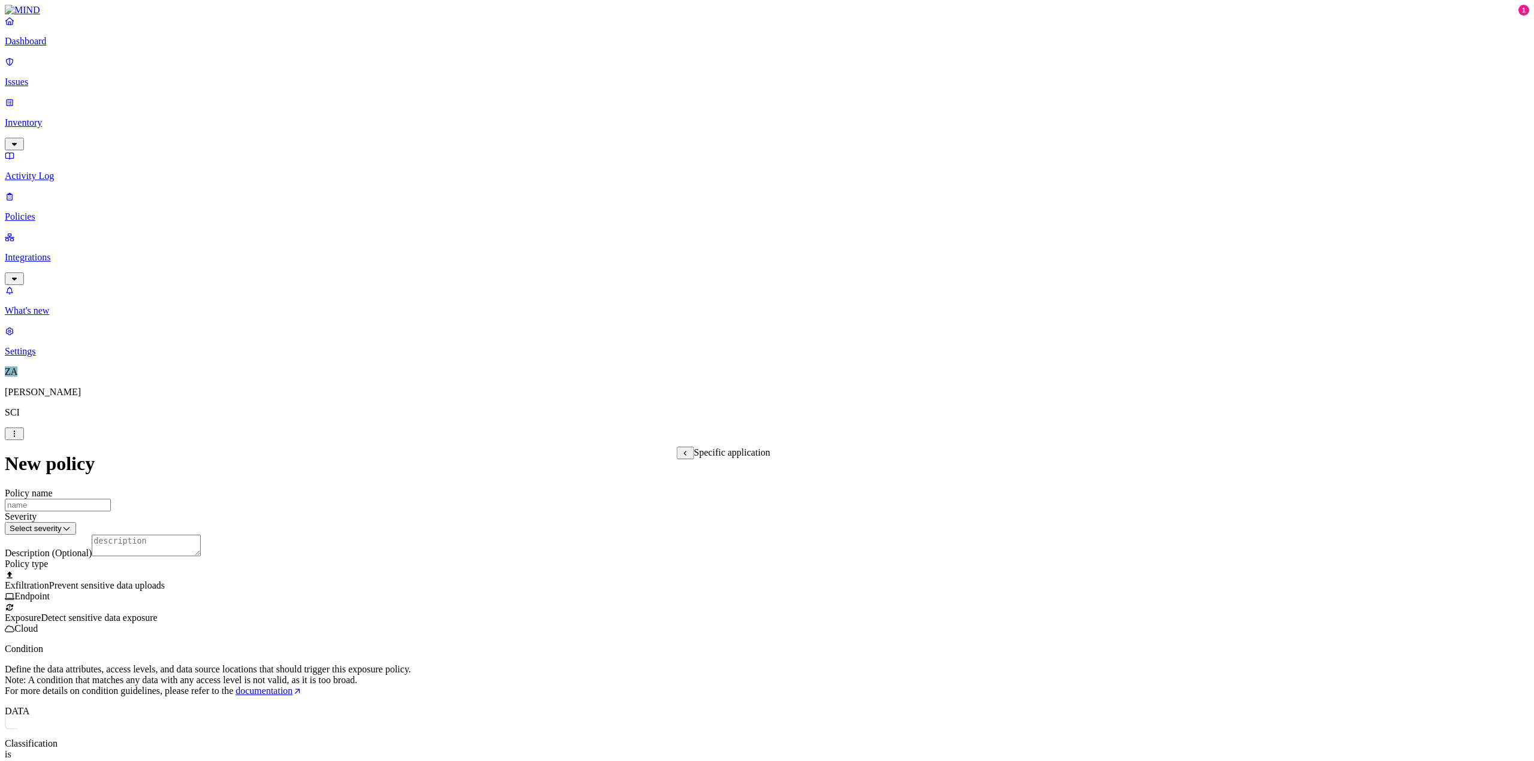
click at [705, 458] on span "Specific application" at bounding box center [732, 453] width 77 height 10
click at [686, 455] on icon at bounding box center [685, 453] width 8 height 6
click at [686, 455] on label "Application type" at bounding box center [699, 457] width 46 height 21
click at [560, 453] on div "New policy Policy name Severity Select severity Low Medium High Critical Descri…" at bounding box center [767, 754] width 1524 height 602
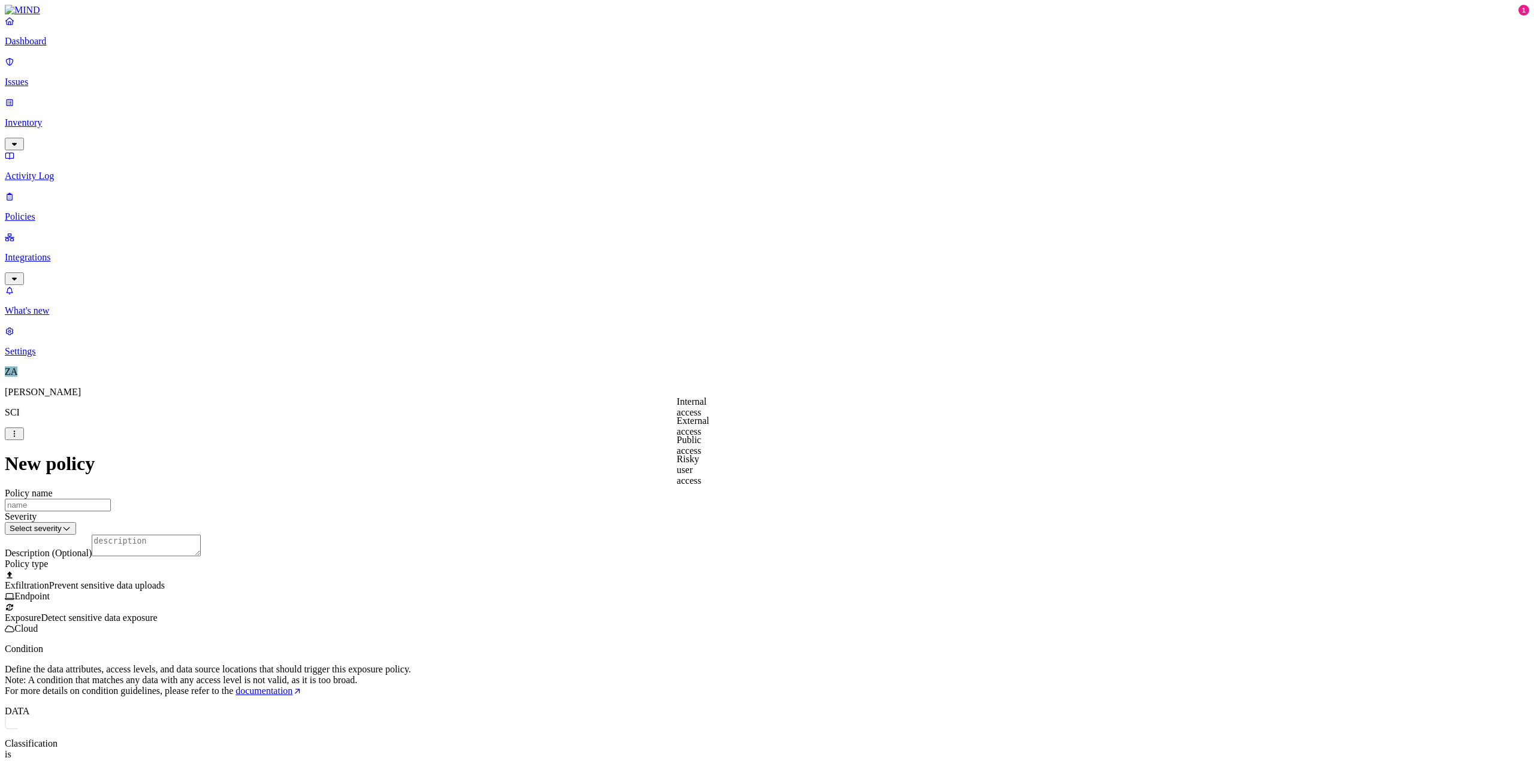
click at [699, 426] on label "External access" at bounding box center [692, 426] width 32 height 21
click at [686, 419] on button "button" at bounding box center [681, 418] width 10 height 4
click at [605, 453] on div "New policy Policy name Severity Select severity Low Medium High Critical Descri…" at bounding box center [767, 771] width 1524 height 636
click at [693, 455] on label "Application type" at bounding box center [699, 457] width 46 height 21
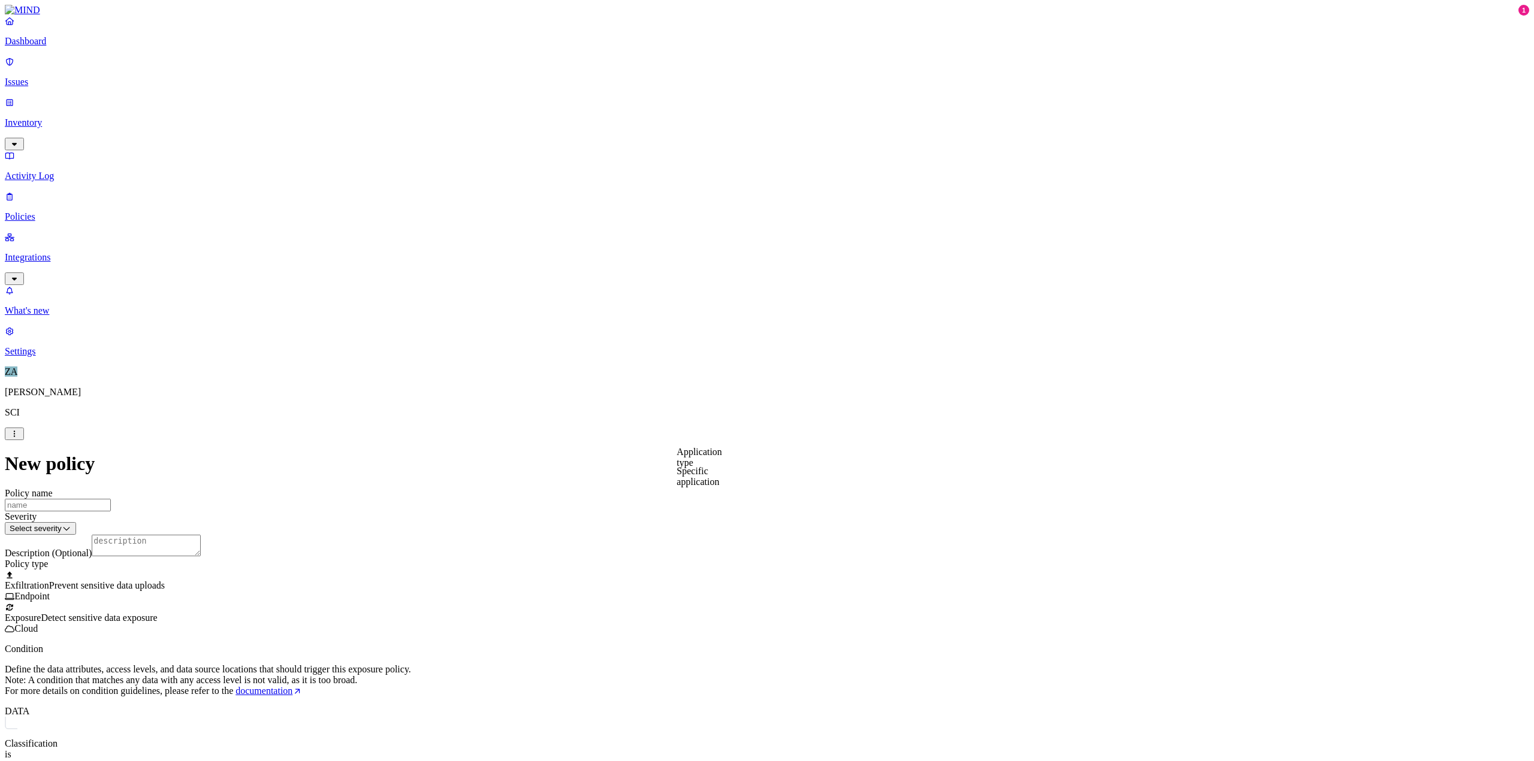
click at [570, 453] on div "New policy Policy name Severity Select severity Low Medium High Critical Descri…" at bounding box center [767, 771] width 1524 height 636
click at [108, 232] on link "Integrations" at bounding box center [767, 258] width 1524 height 52
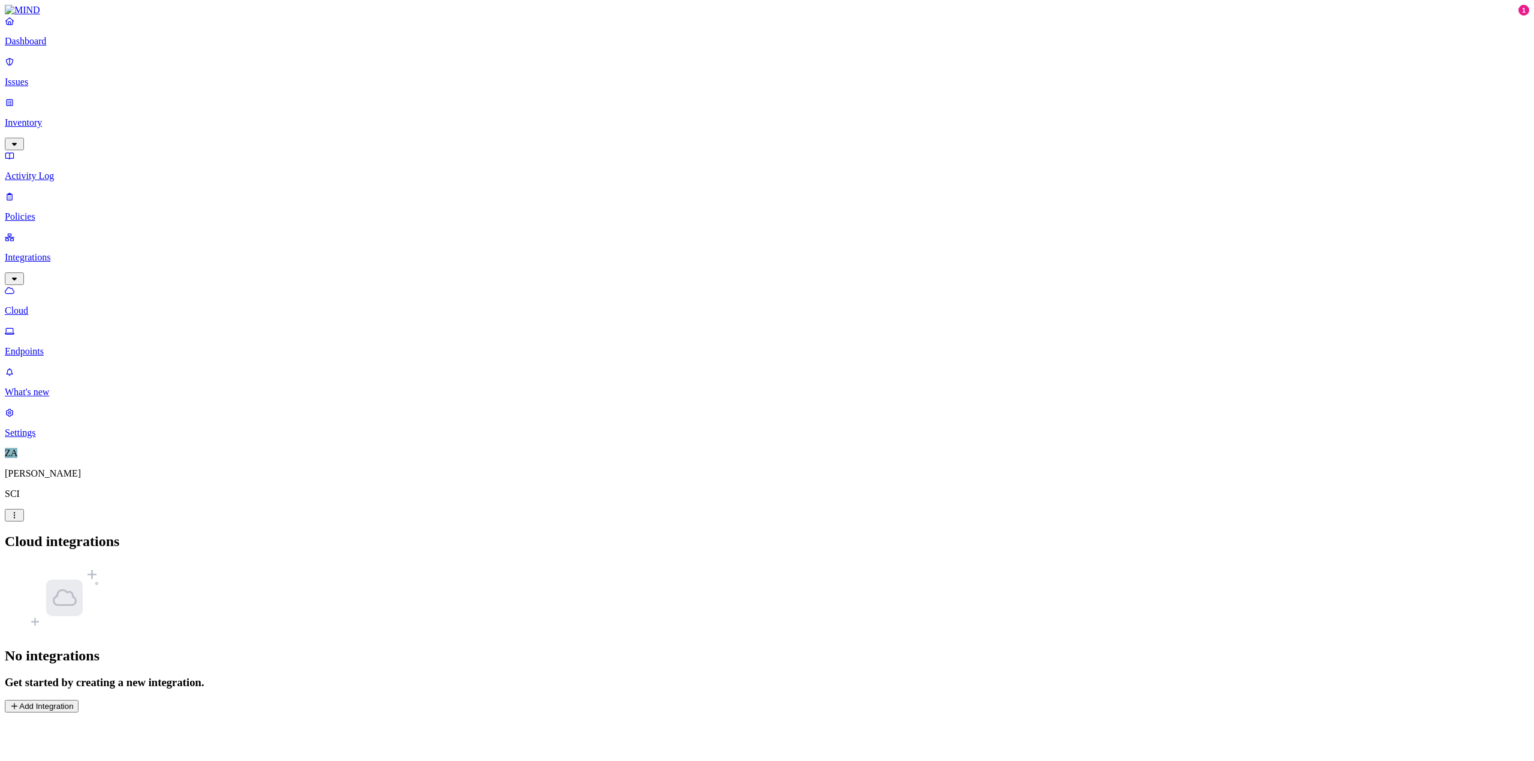
click at [78, 700] on button "Add Integration" at bounding box center [42, 706] width 74 height 13
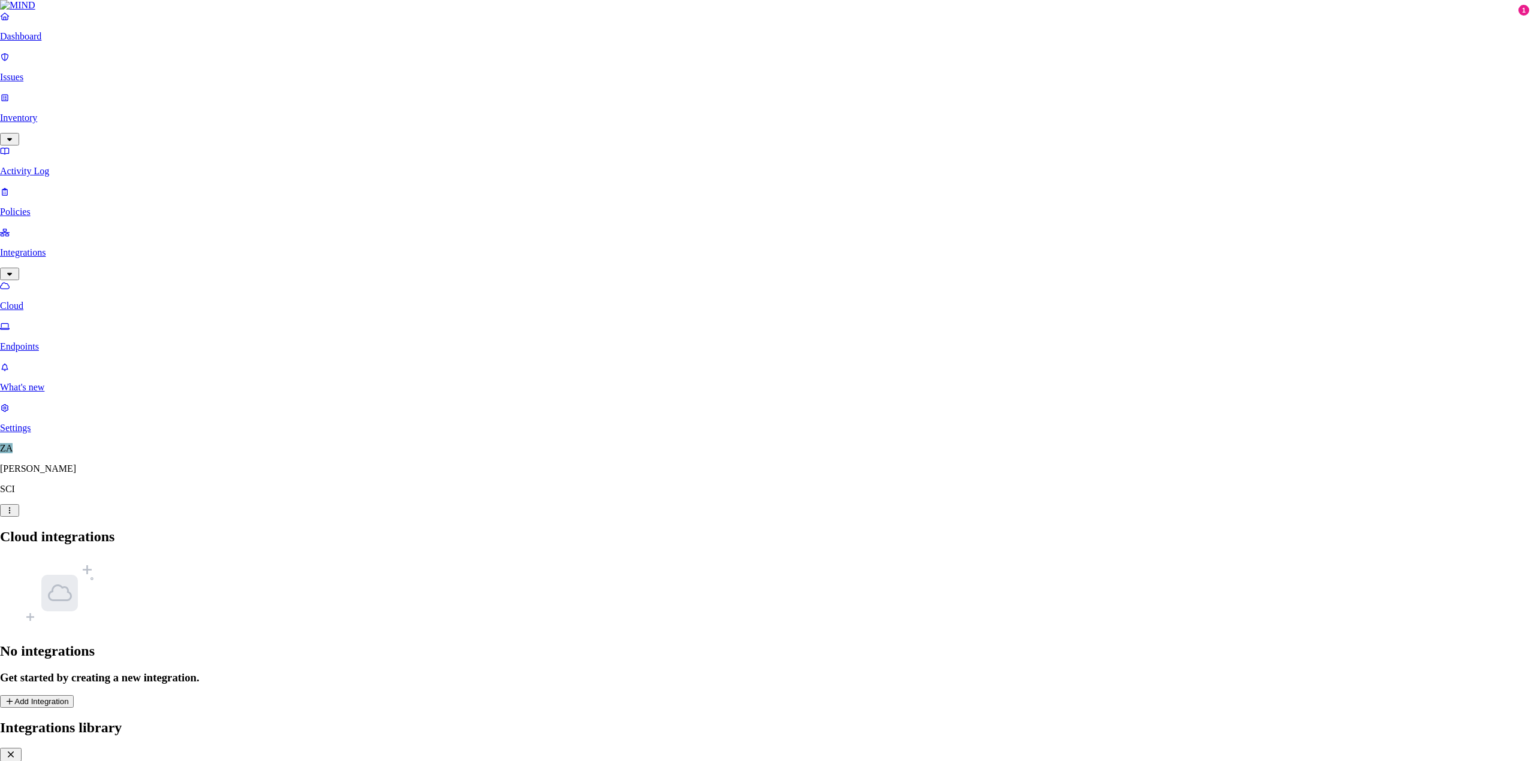
click at [17, 750] on icon "button" at bounding box center [11, 755] width 12 height 10
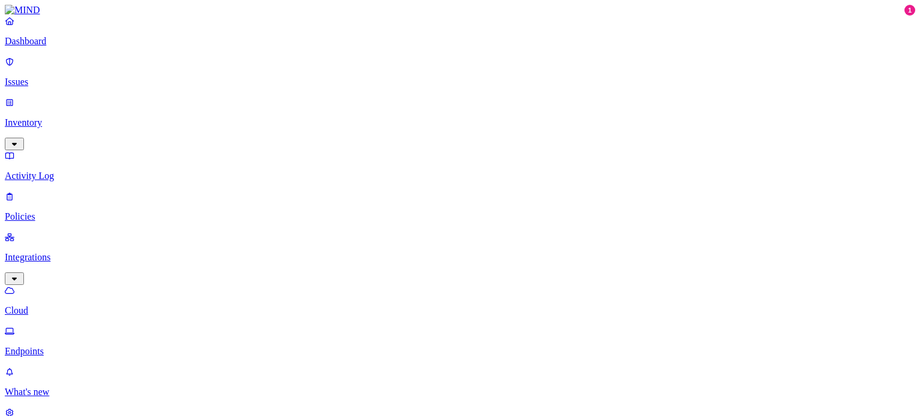
click at [47, 47] on link "Dashboard" at bounding box center [460, 31] width 911 height 31
